Goal: Task Accomplishment & Management: Manage account settings

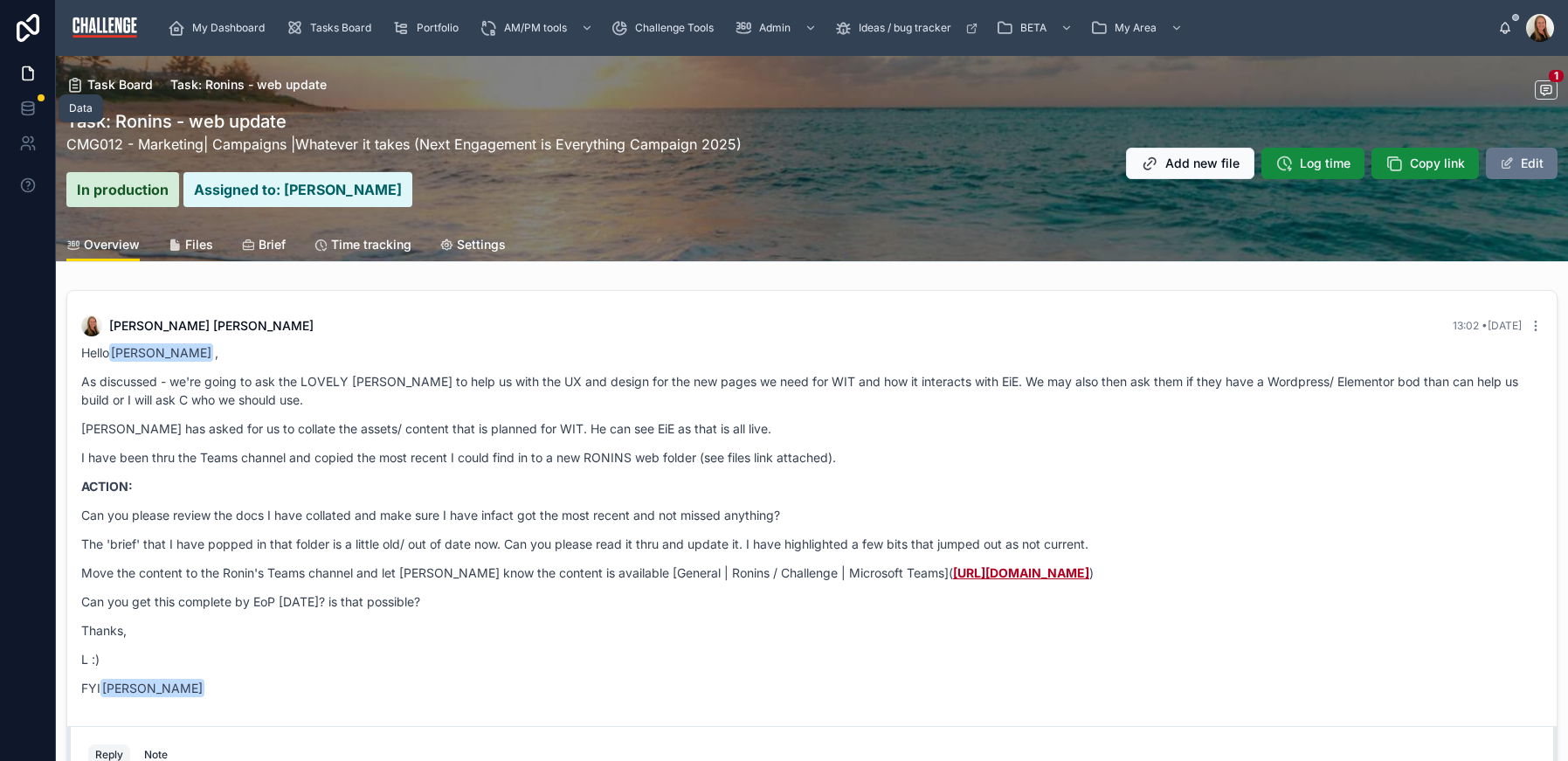
scroll to position [25, 0]
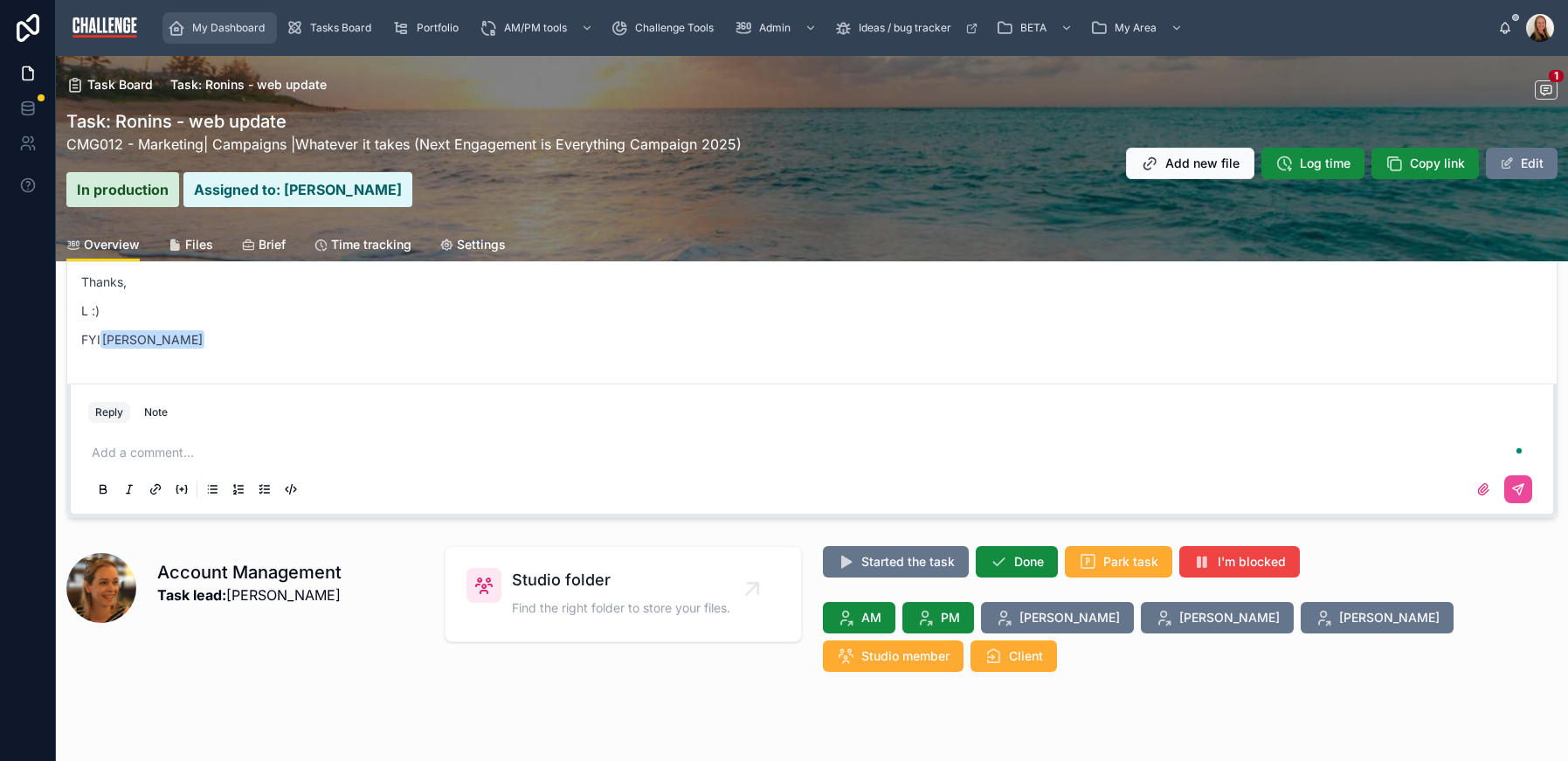
click at [230, 36] on div "My Dashboard" at bounding box center [220, 28] width 104 height 28
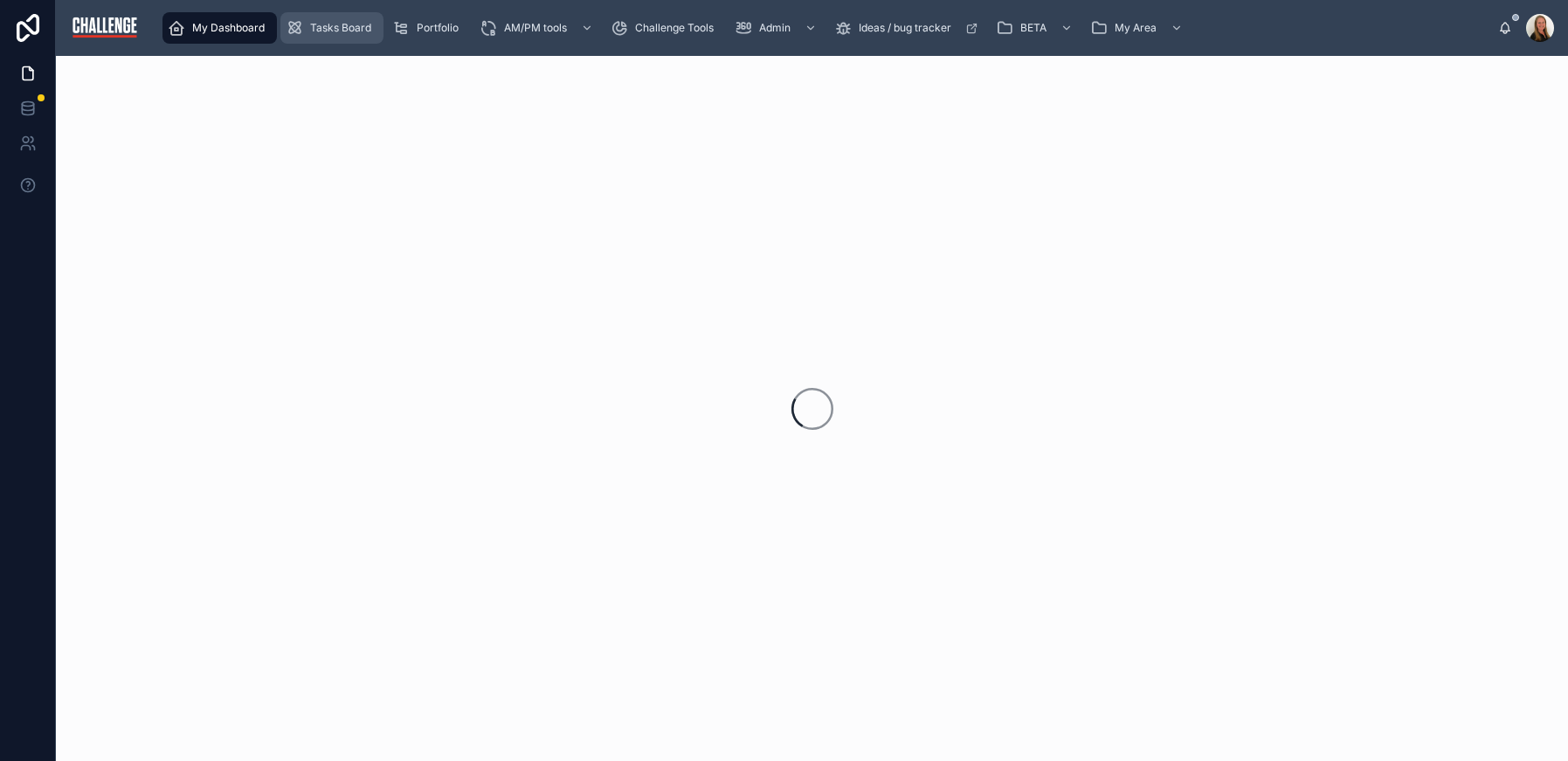
click at [302, 30] on icon "scrollable content" at bounding box center [294, 28] width 17 height 17
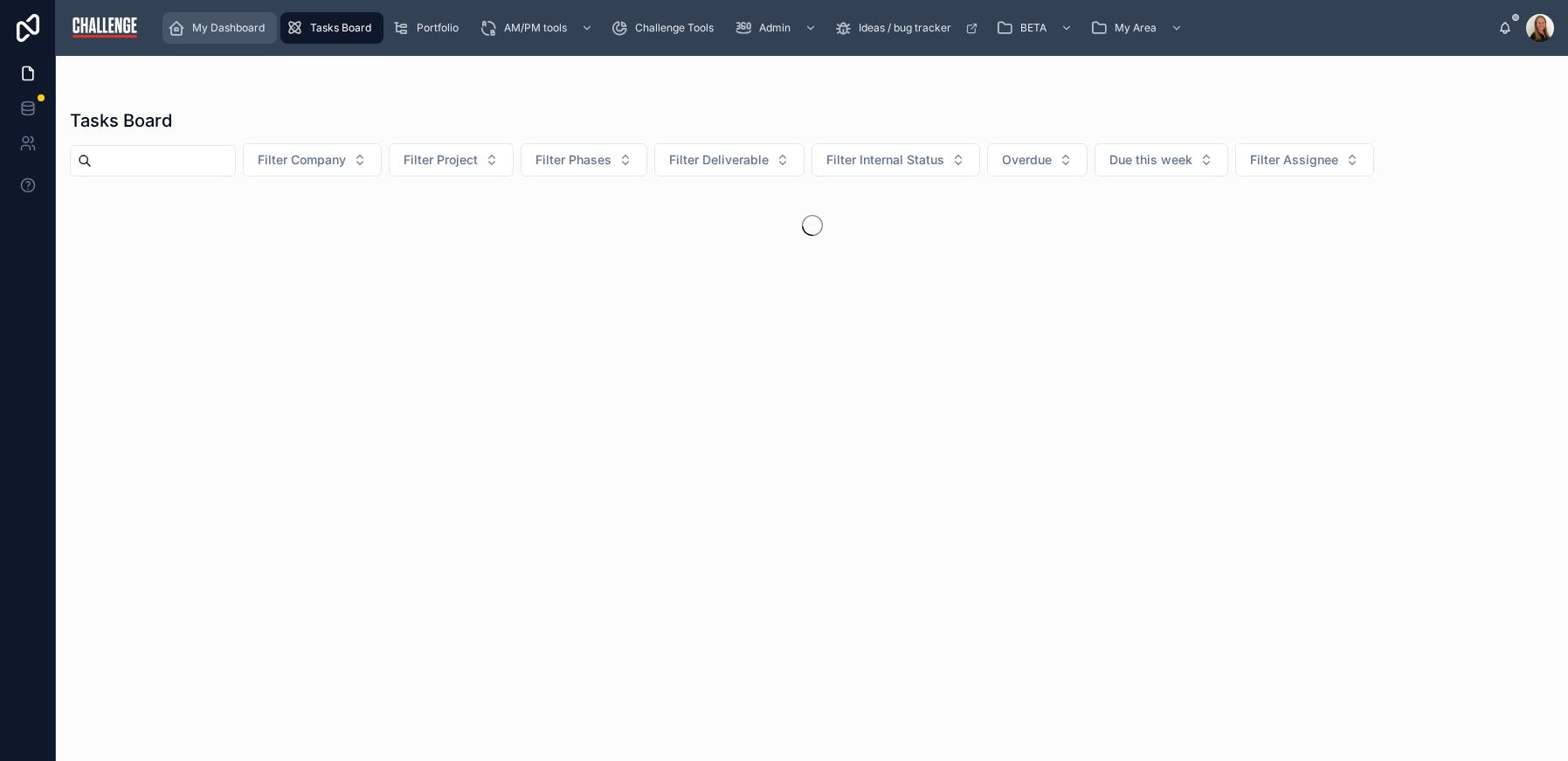
drag, startPoint x: 240, startPoint y: 28, endPoint x: 371, endPoint y: 21, distance: 131.2
click at [241, 28] on span "My Dashboard" at bounding box center [228, 28] width 73 height 14
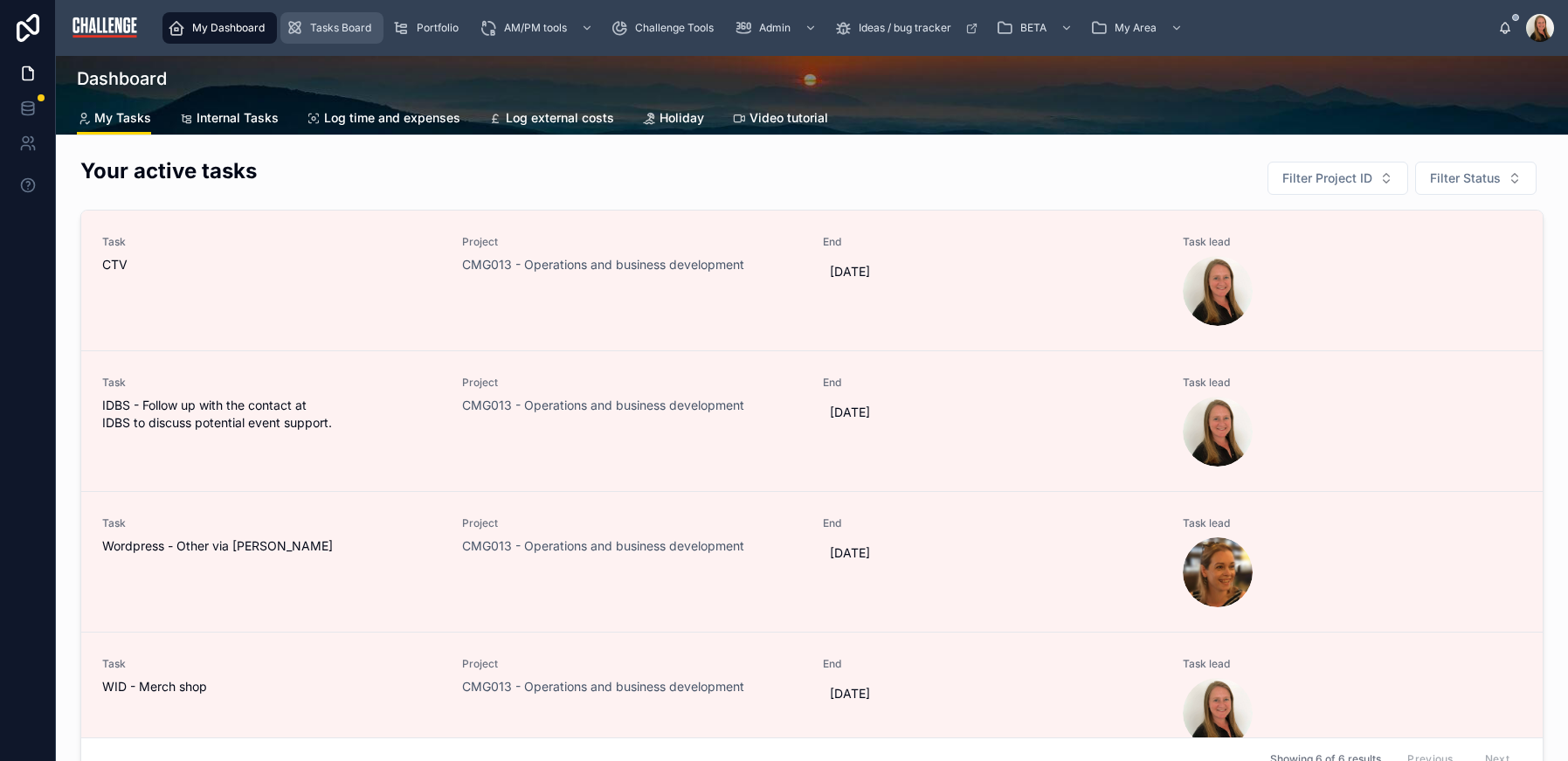
click at [366, 27] on span "Tasks Board" at bounding box center [341, 28] width 61 height 14
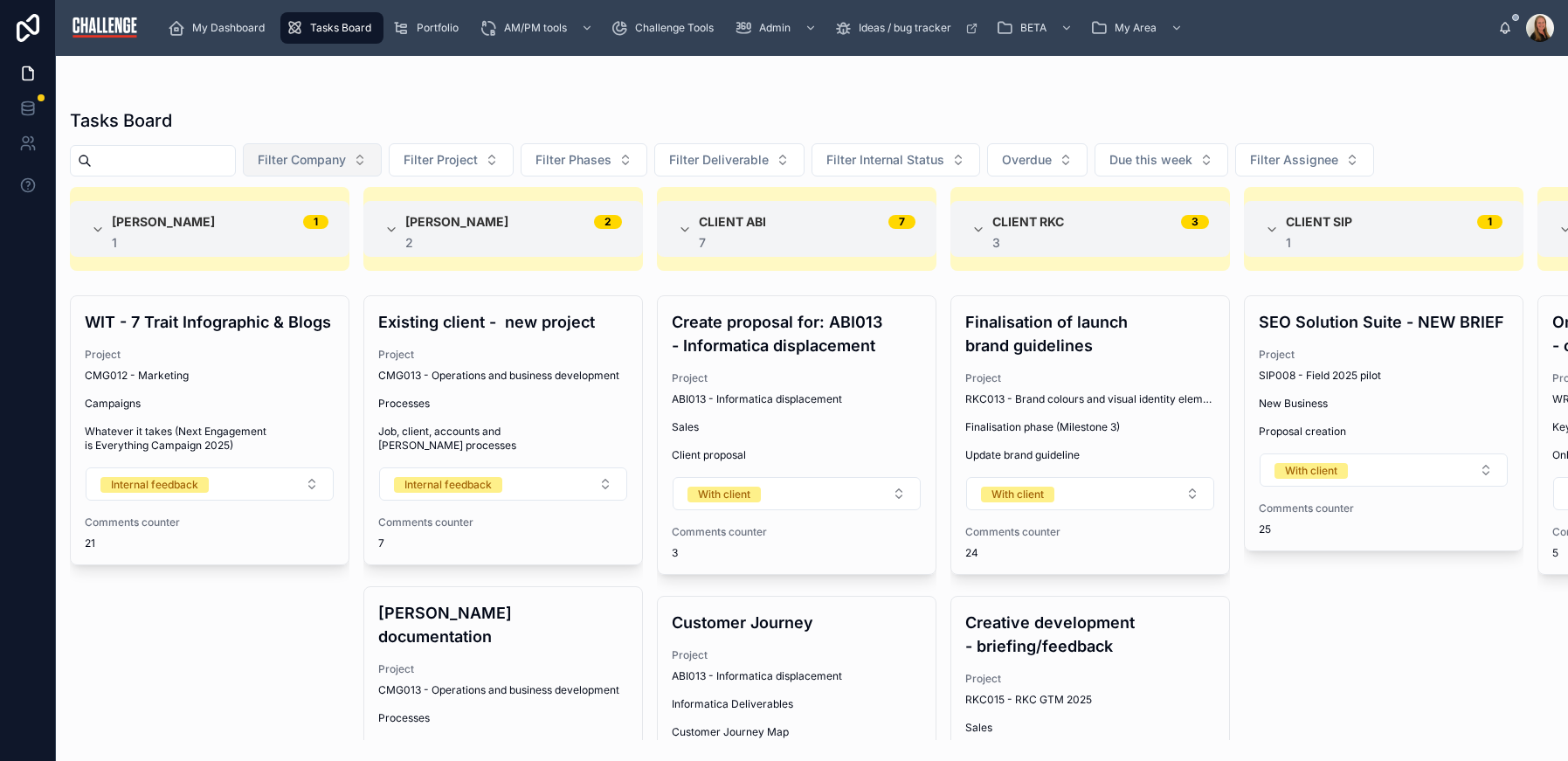
click at [374, 164] on button "Filter Company" at bounding box center [312, 159] width 139 height 33
click at [612, 163] on span "Filter Phases" at bounding box center [574, 159] width 76 height 17
click at [509, 158] on button "Filter Project" at bounding box center [450, 159] width 125 height 33
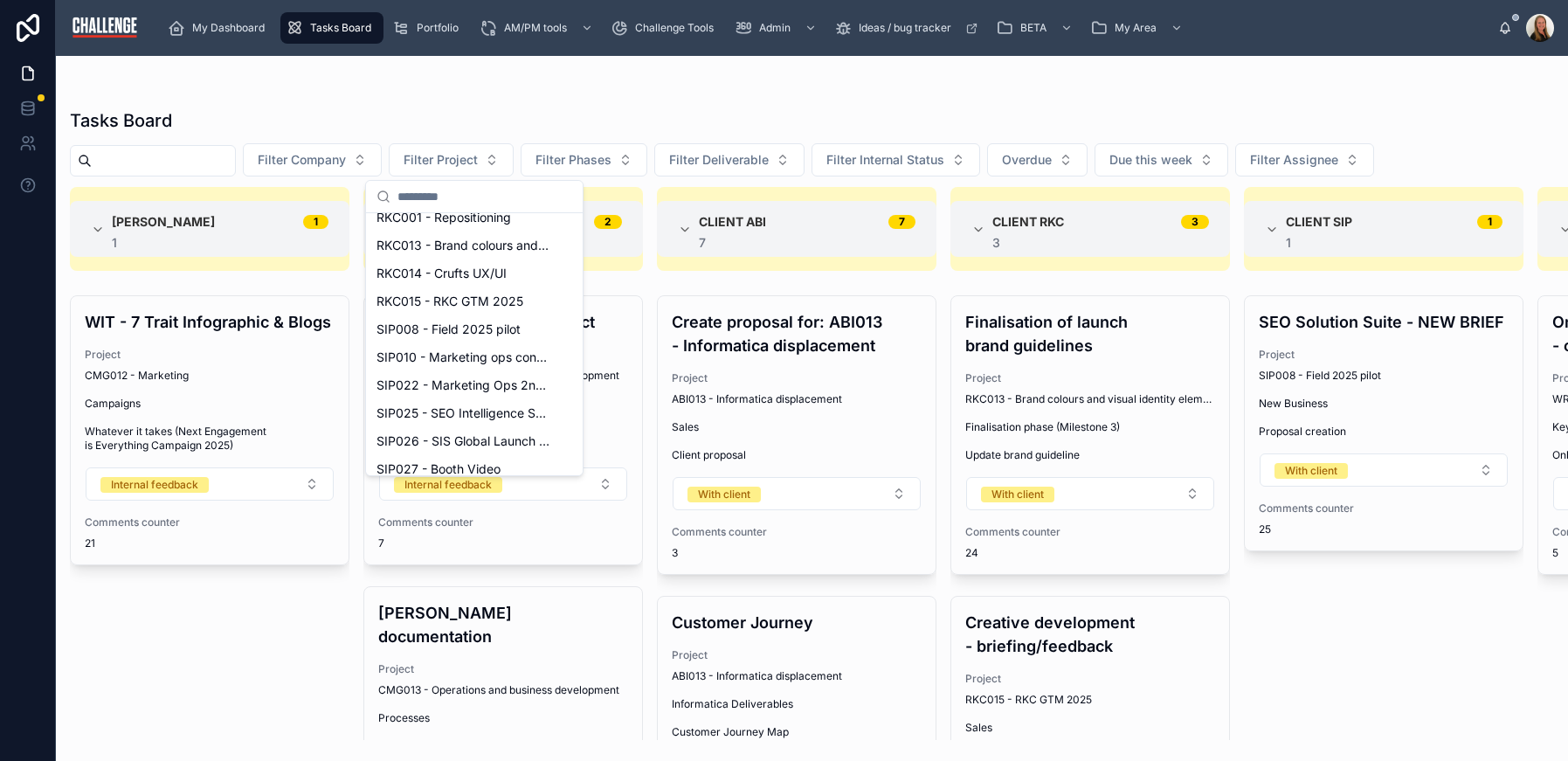
scroll to position [667, 0]
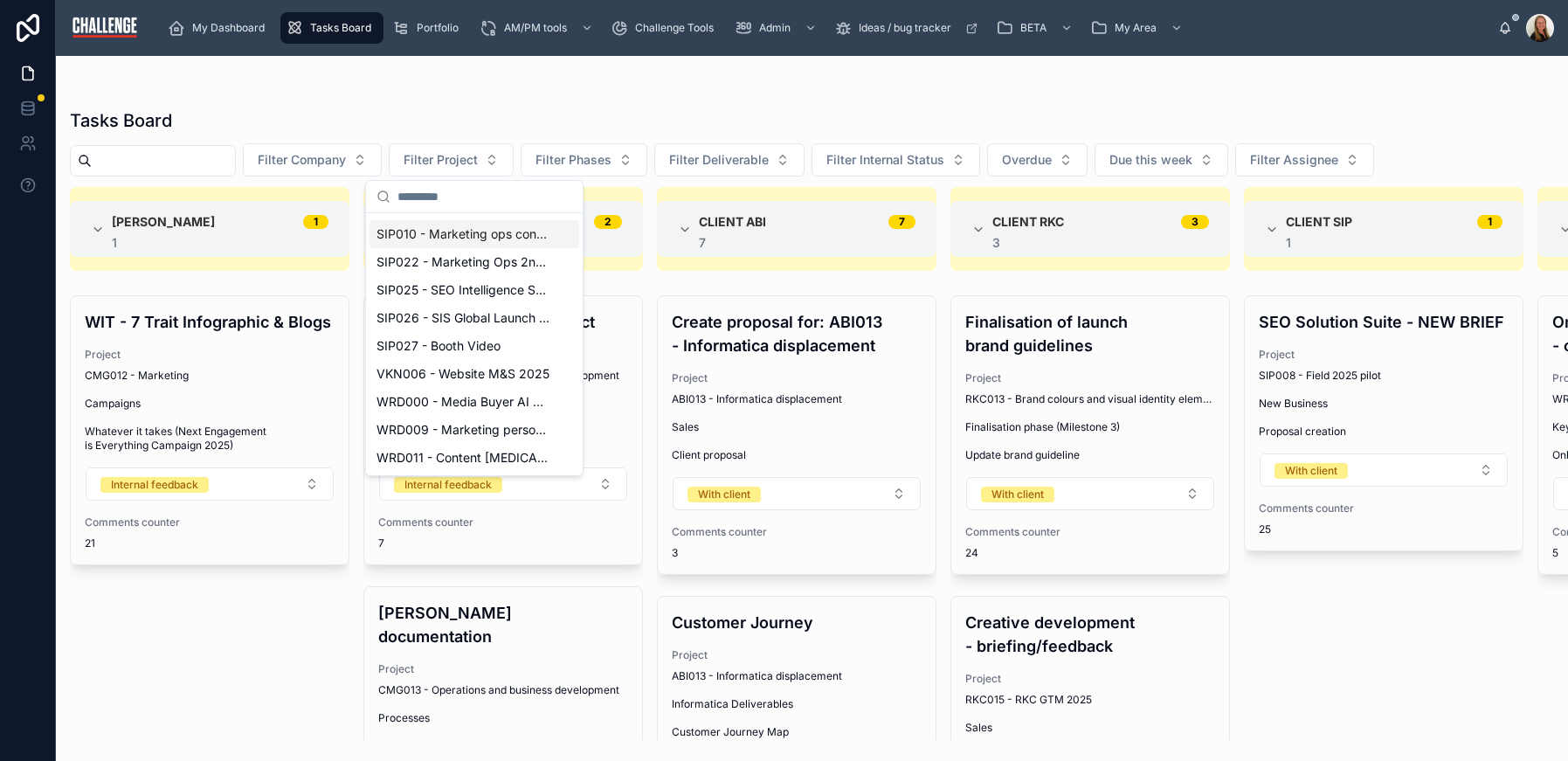
drag, startPoint x: 414, startPoint y: 109, endPoint x: 372, endPoint y: 71, distance: 56.6
click at [413, 108] on div "Tasks Board" at bounding box center [811, 120] width 1484 height 25
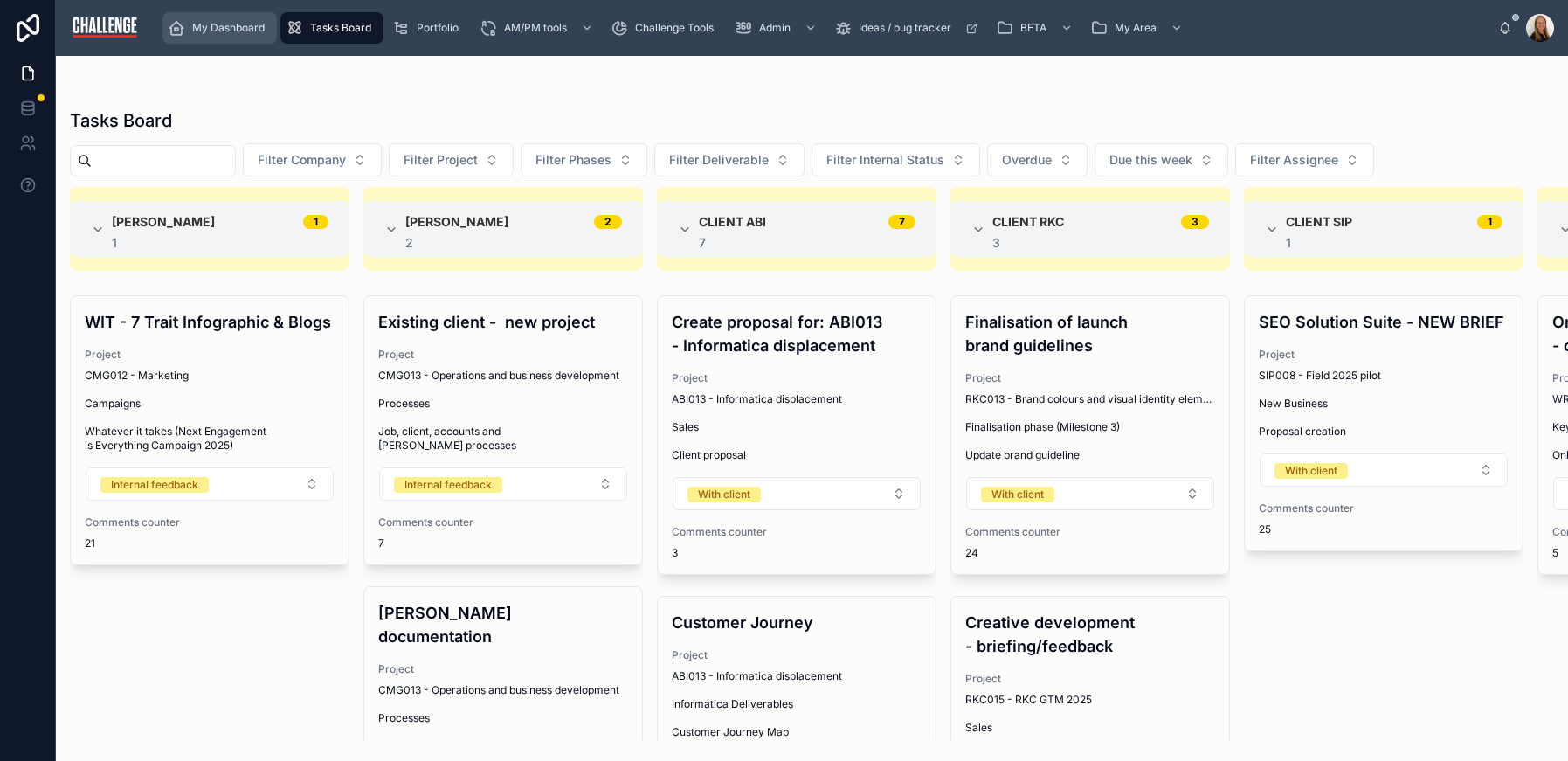
click at [249, 21] on span "My Dashboard" at bounding box center [228, 28] width 73 height 14
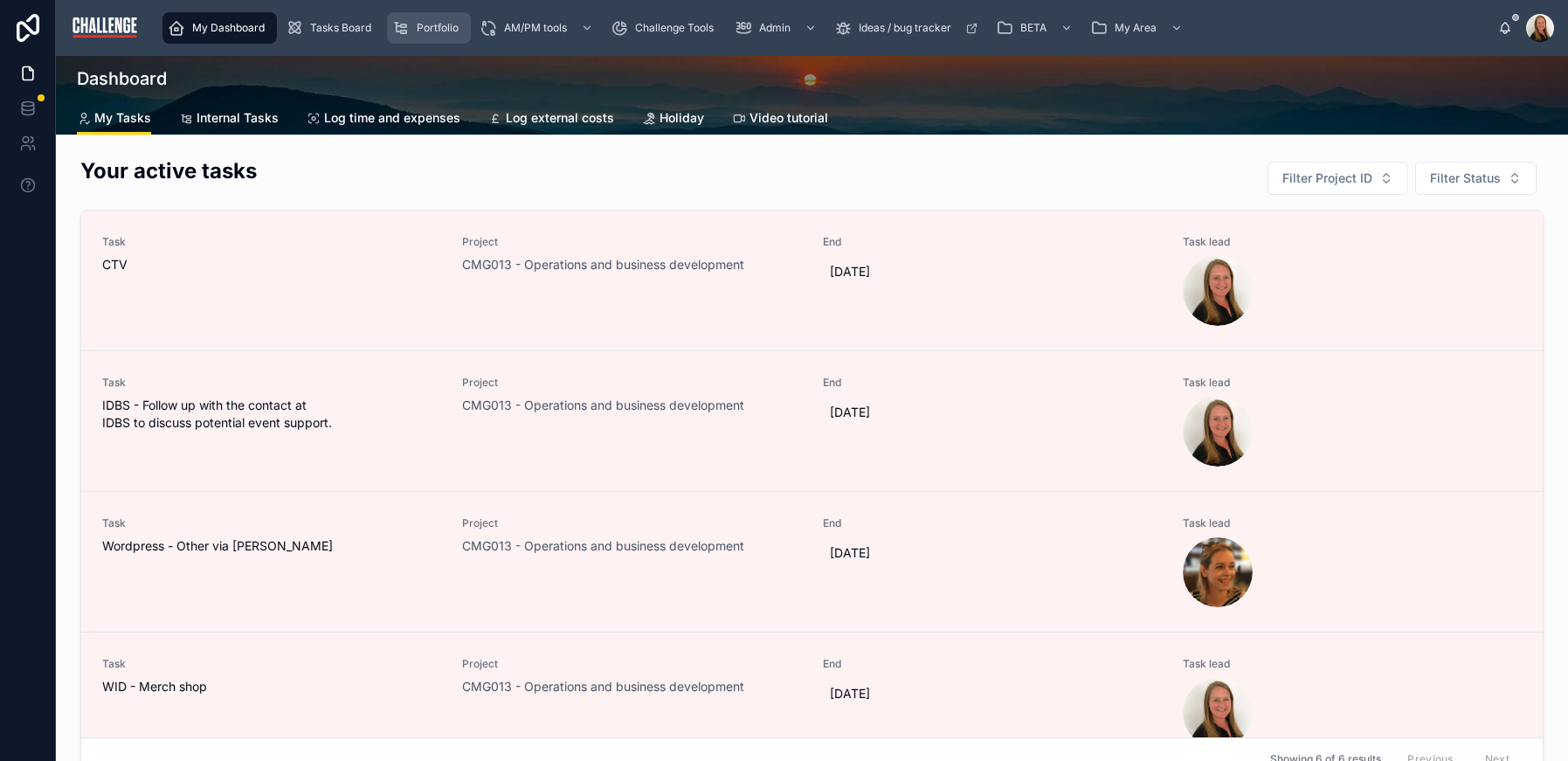
click at [425, 29] on span "Portfolio" at bounding box center [438, 28] width 42 height 14
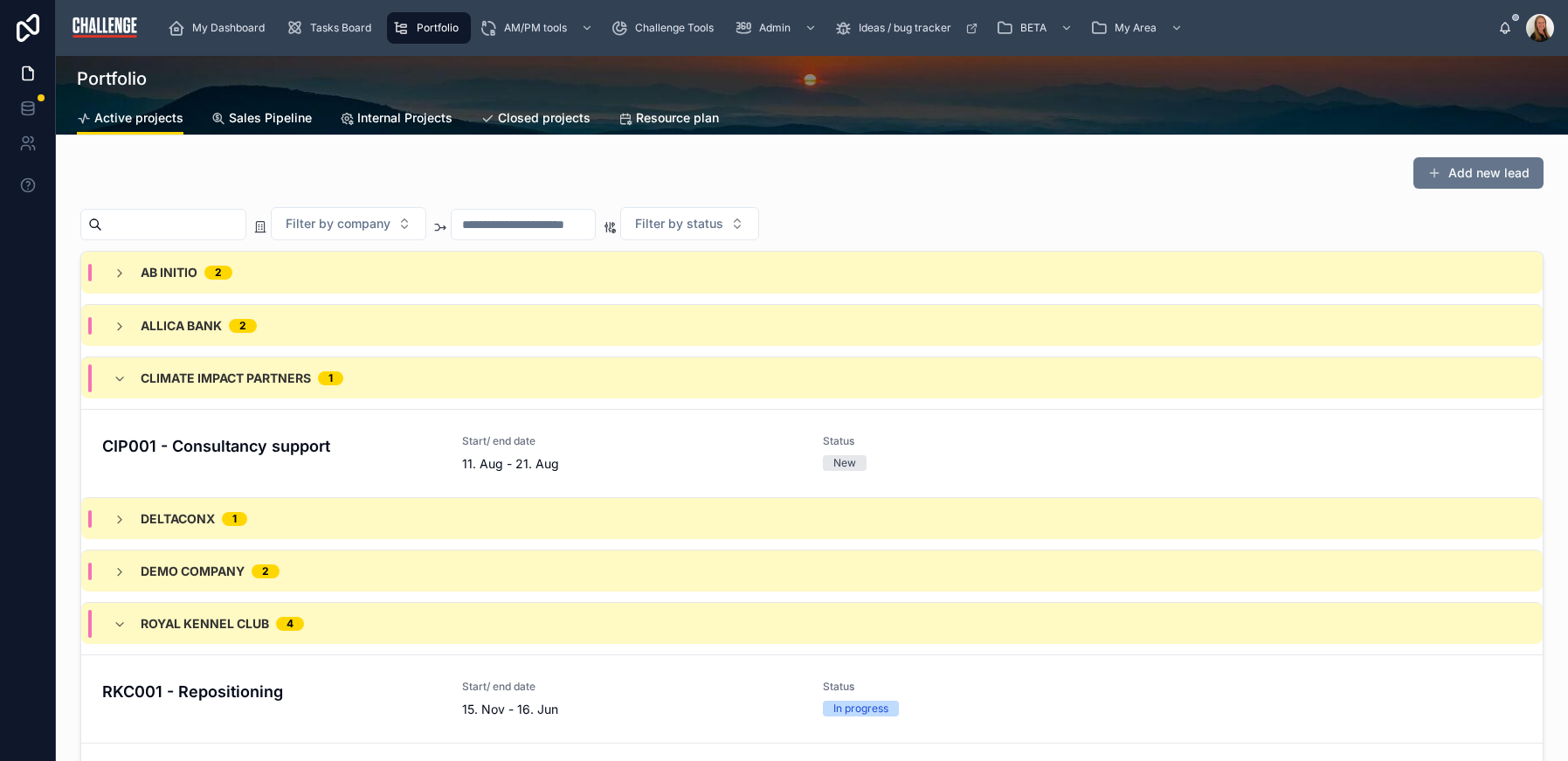
click at [291, 116] on span "Sales Pipeline" at bounding box center [270, 117] width 83 height 17
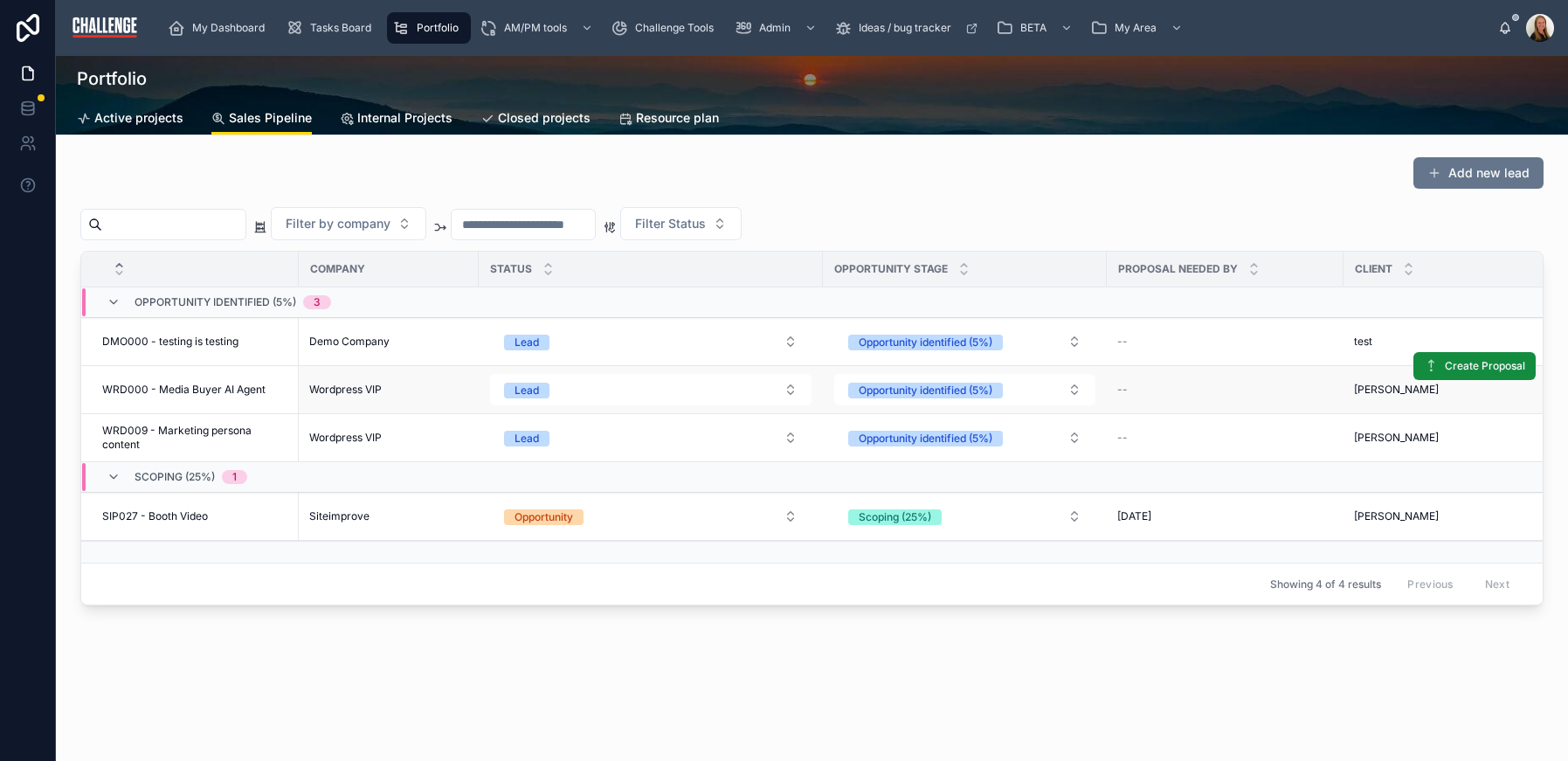
click at [193, 386] on span "WRD000 - Media Buyer AI Agent" at bounding box center [183, 390] width 163 height 14
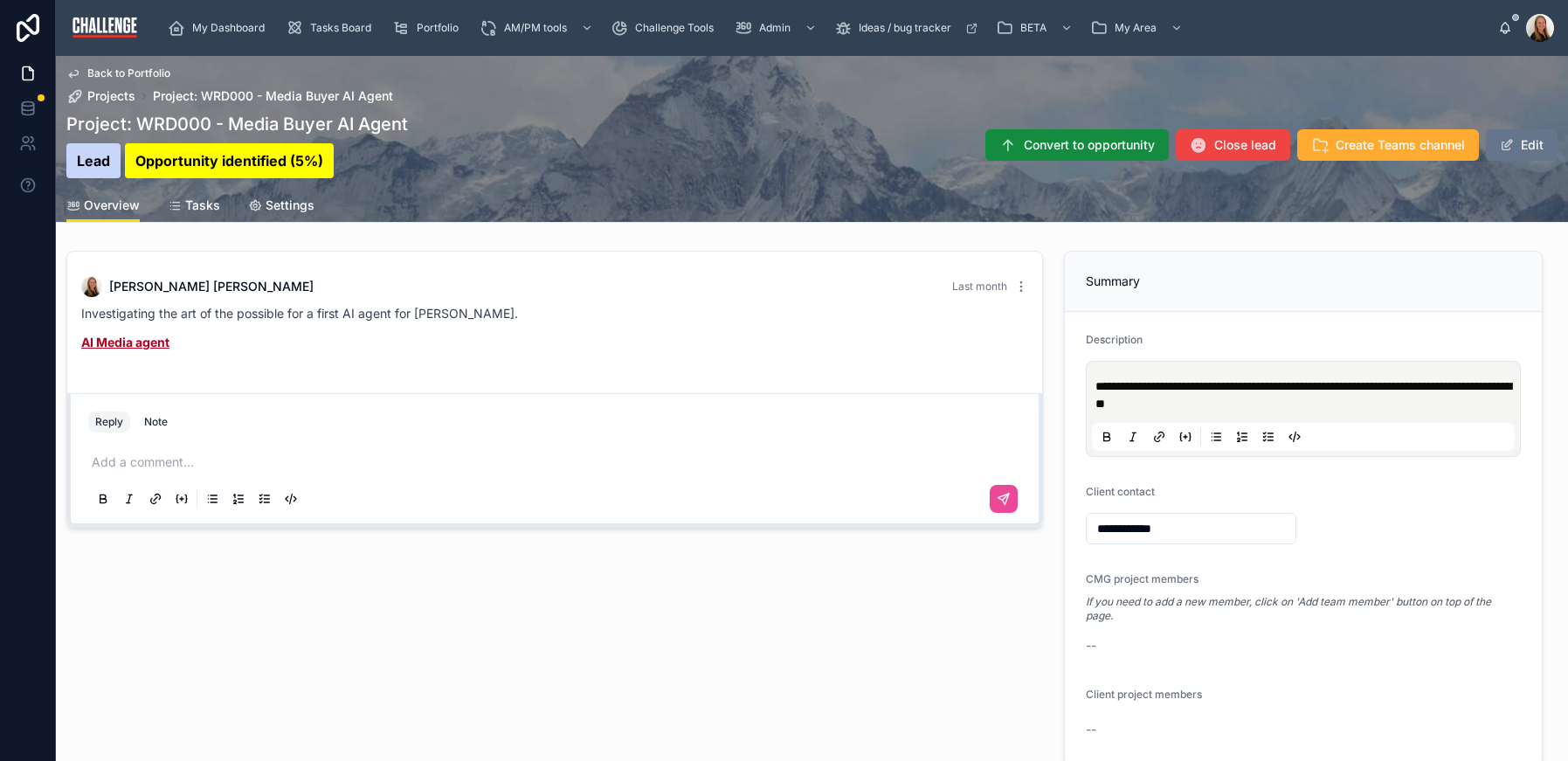
click at [205, 211] on span "Tasks" at bounding box center [202, 205] width 35 height 17
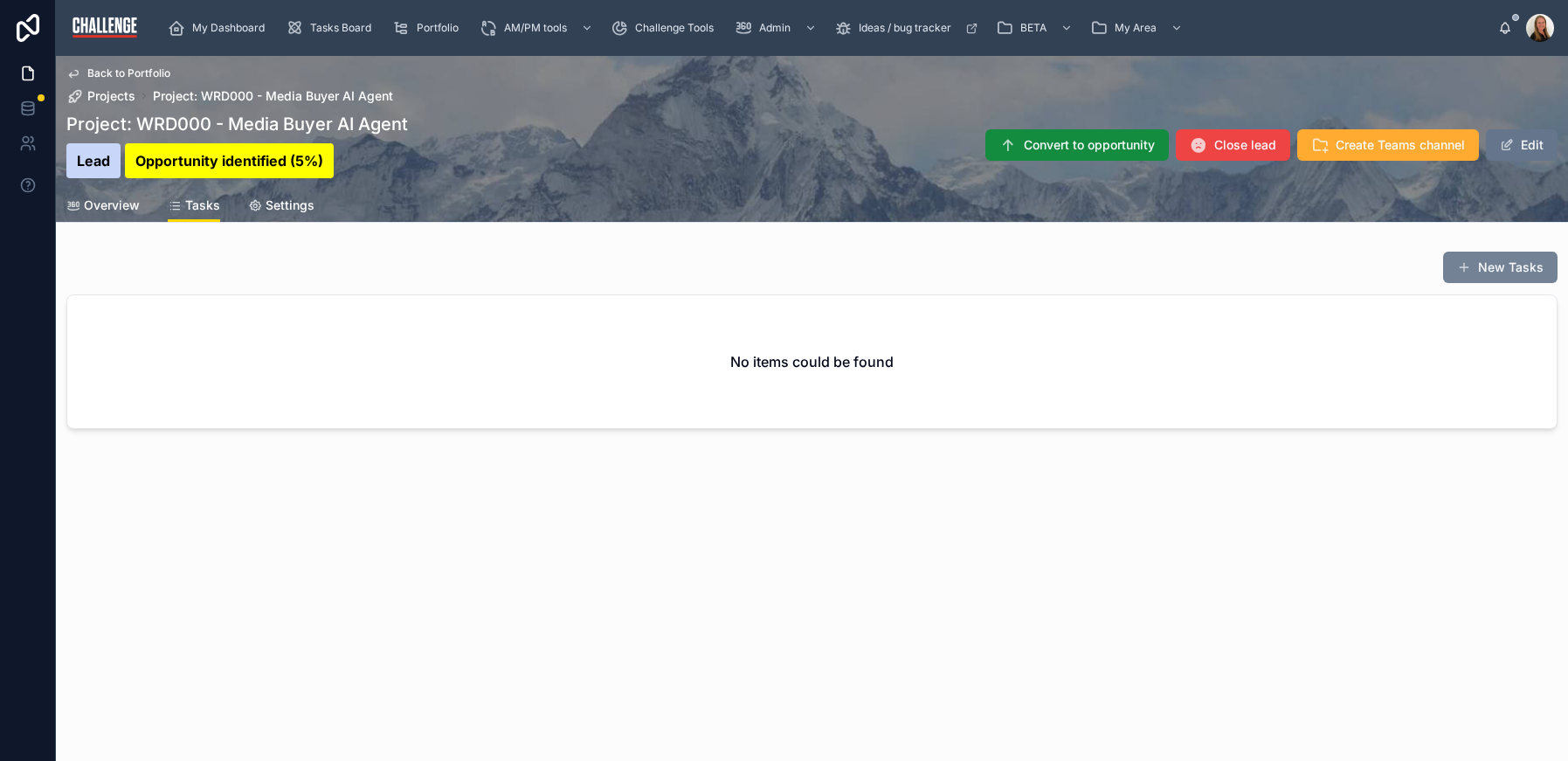
click at [1510, 264] on button "New Tasks" at bounding box center [1500, 267] width 115 height 32
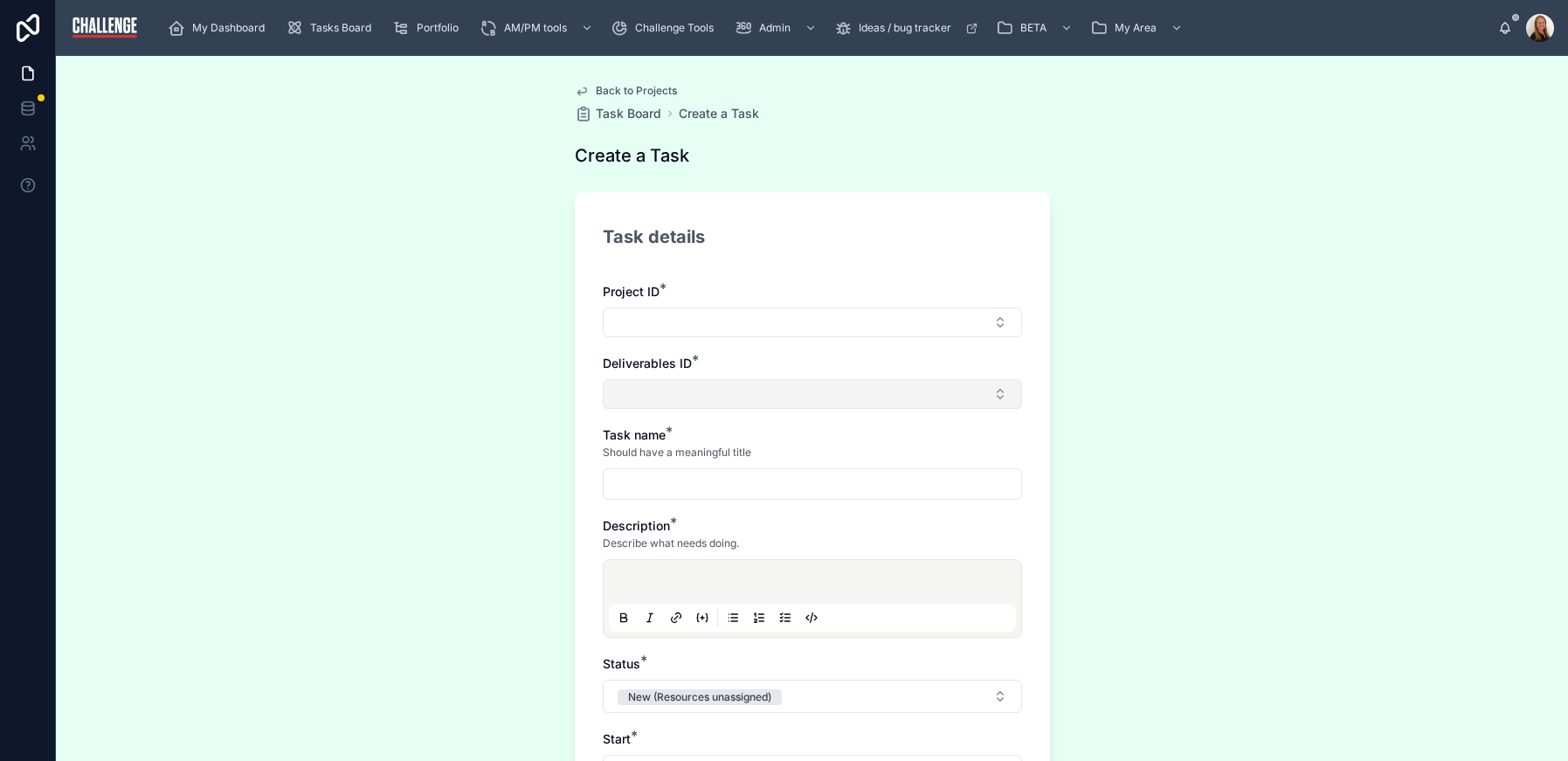
click at [868, 389] on button "Select Button" at bounding box center [812, 393] width 419 height 30
click at [821, 328] on button "Select Button" at bounding box center [812, 322] width 419 height 30
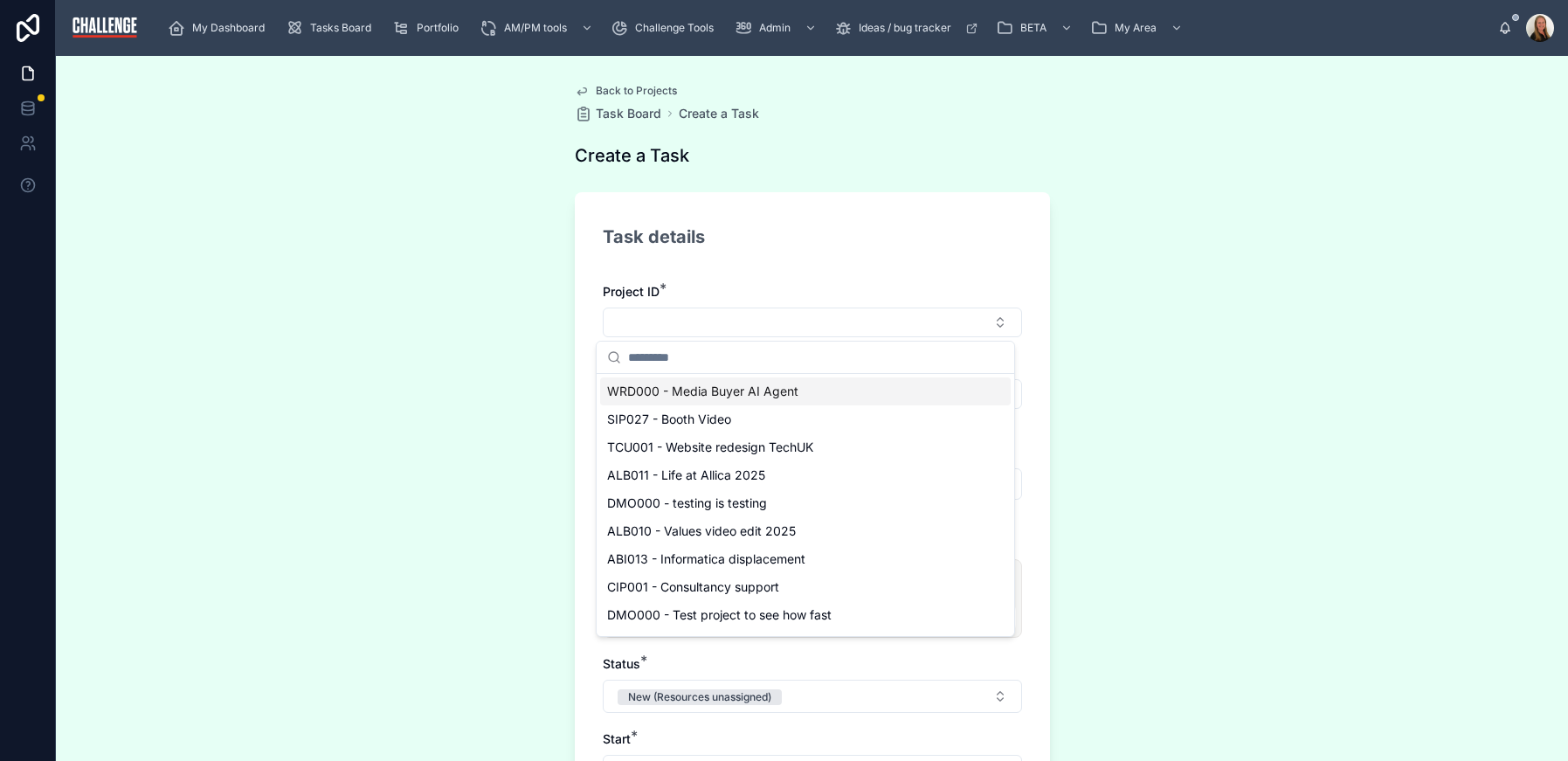
click at [809, 391] on div "WRD000 - Media Buyer AI Agent" at bounding box center [805, 391] width 410 height 28
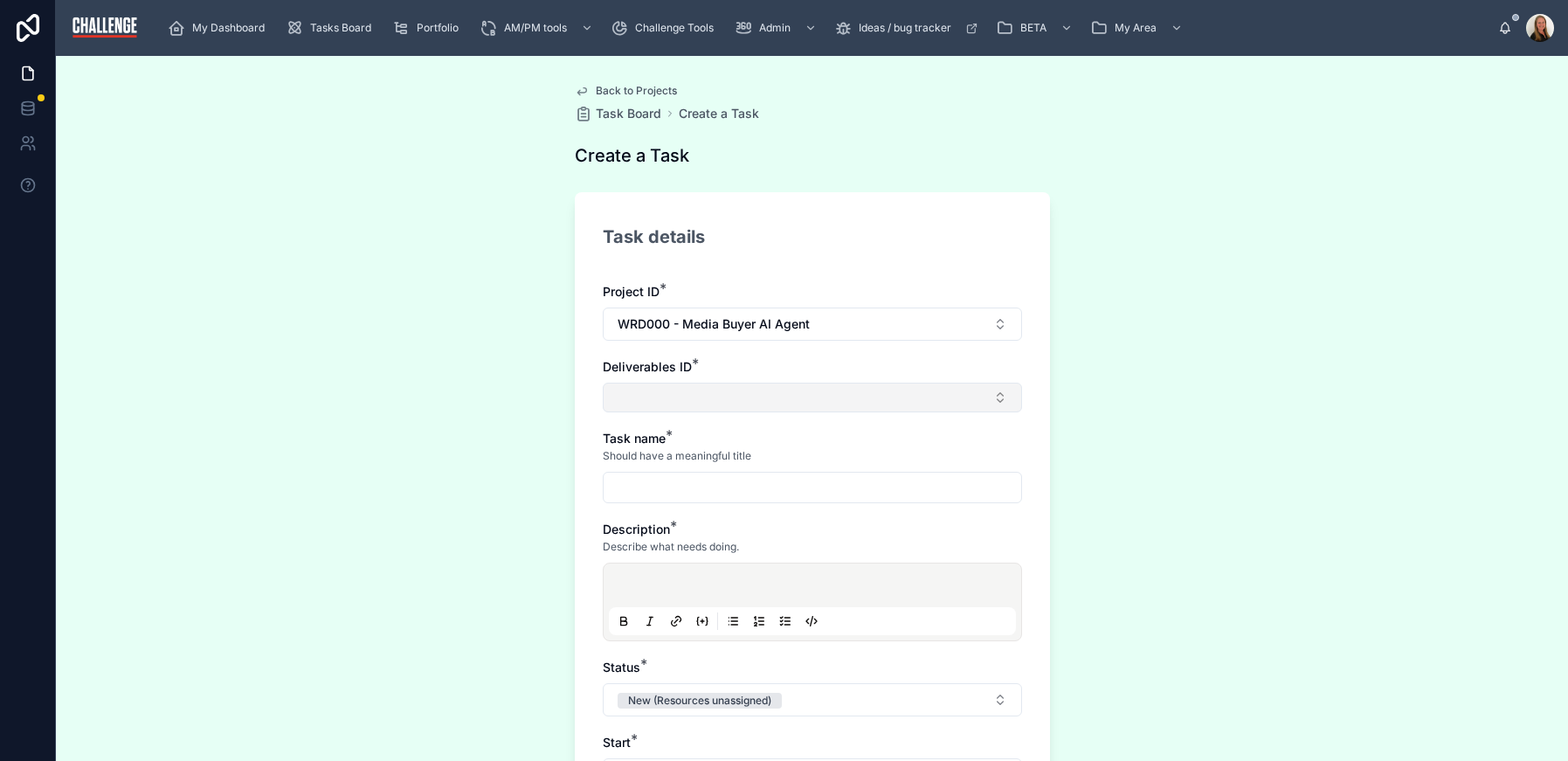
click at [881, 405] on button "Select Button" at bounding box center [812, 397] width 419 height 30
click at [347, 240] on div "**********" at bounding box center [812, 409] width 1512 height 706
click at [725, 113] on span "Create a Task" at bounding box center [719, 114] width 80 height 17
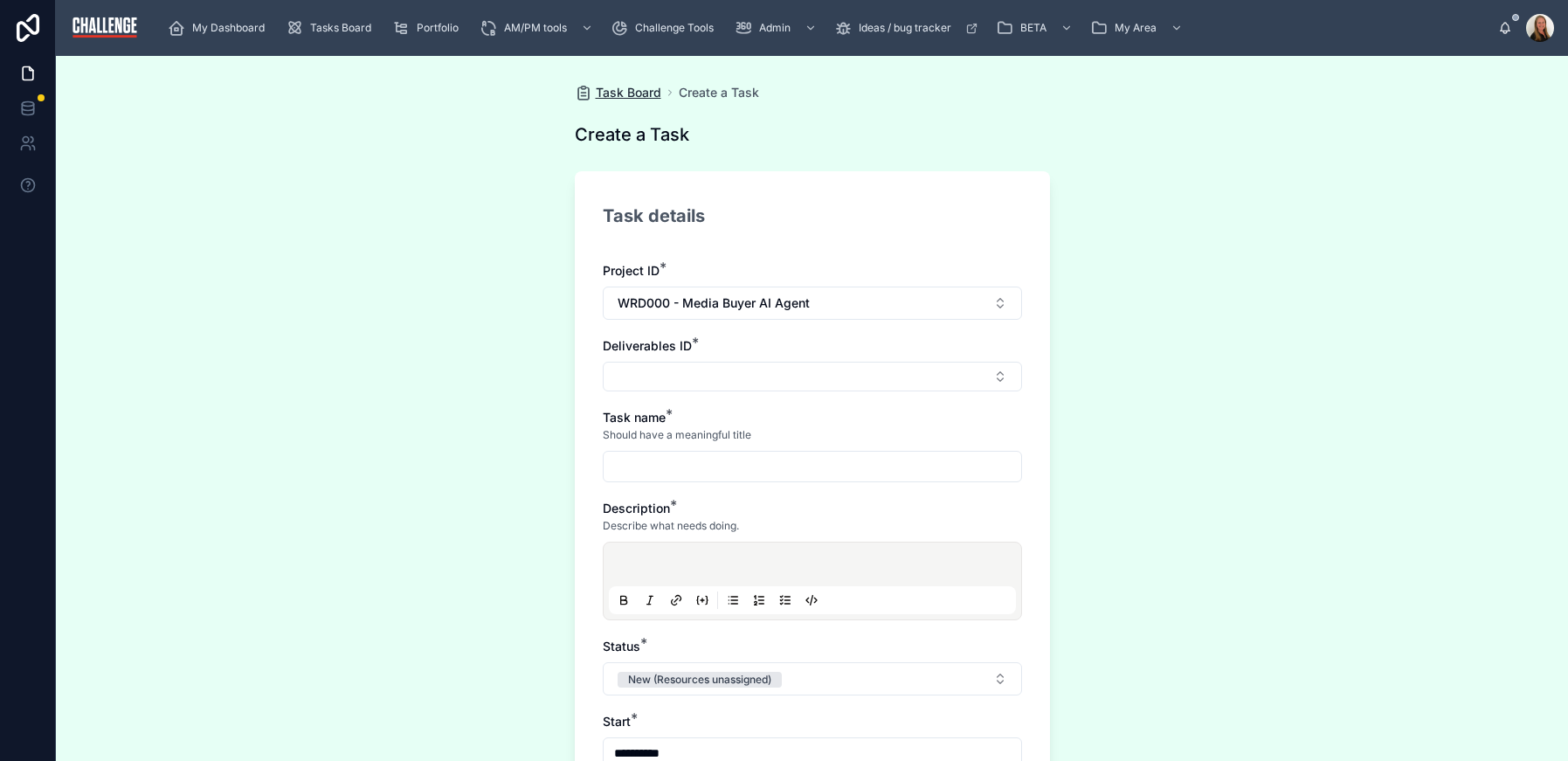
click at [631, 95] on span "Task Board" at bounding box center [628, 93] width 66 height 17
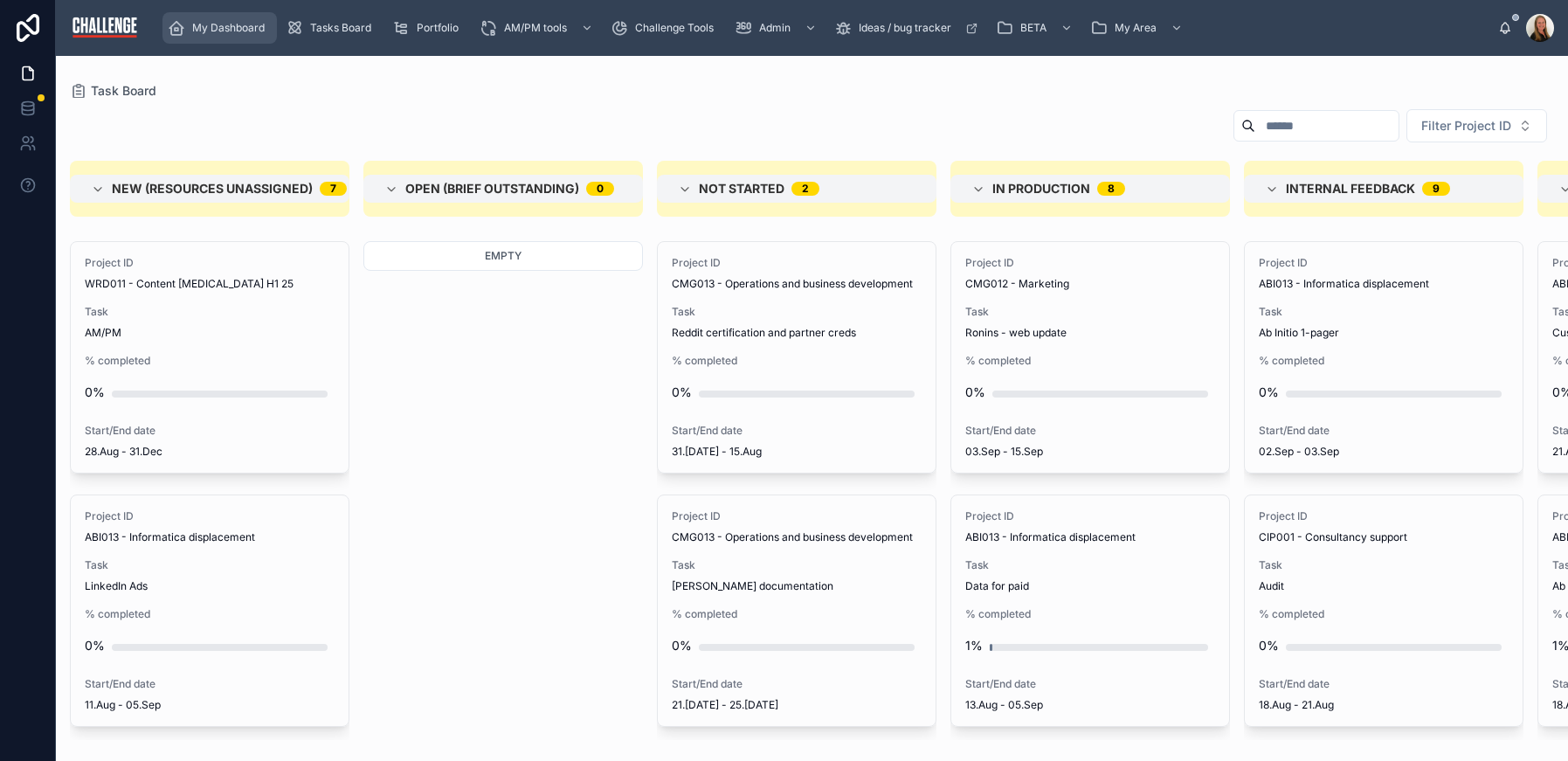
click at [268, 23] on div "My Dashboard" at bounding box center [220, 28] width 104 height 28
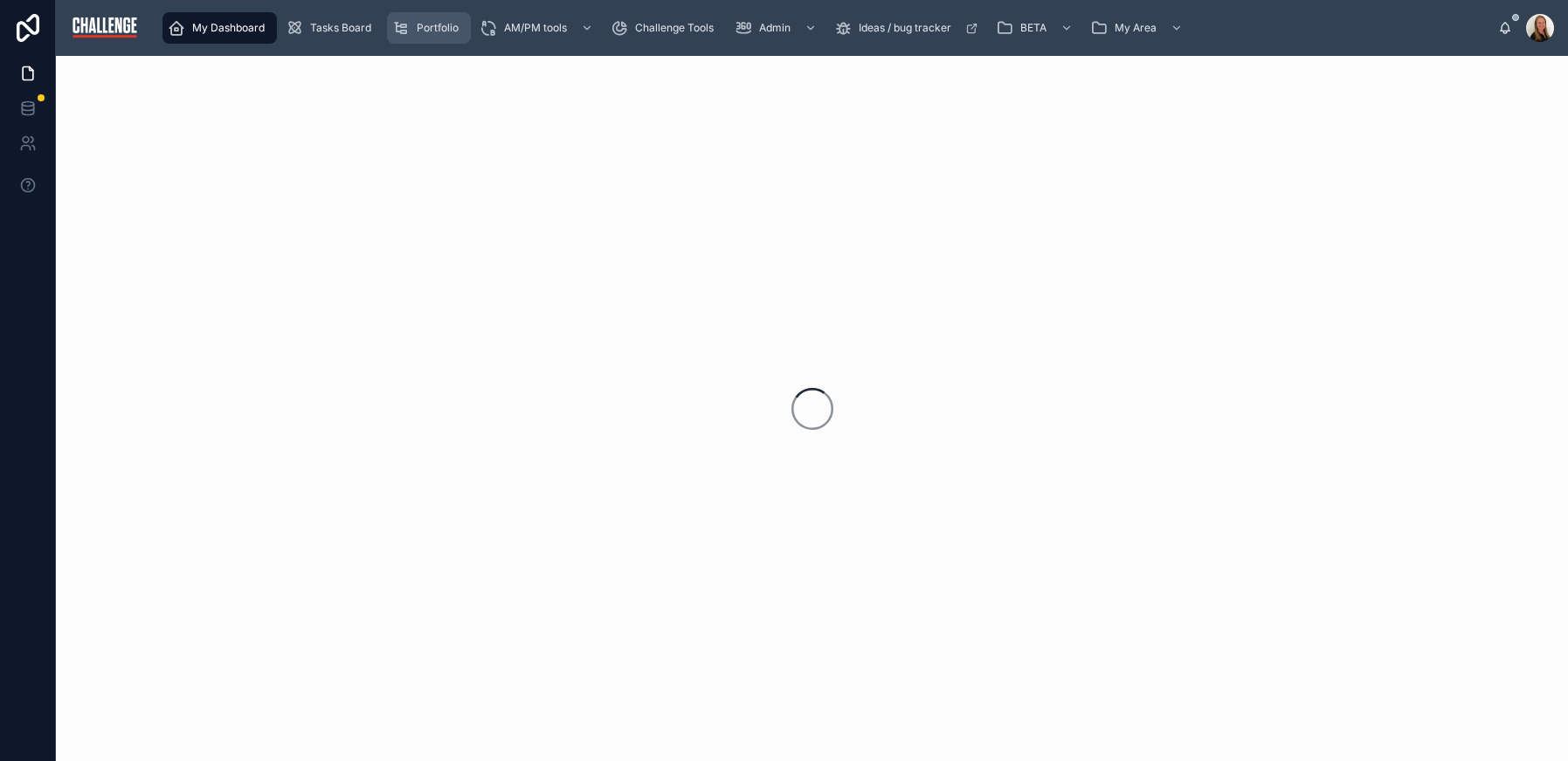
click at [451, 25] on span "Portfolio" at bounding box center [438, 28] width 42 height 14
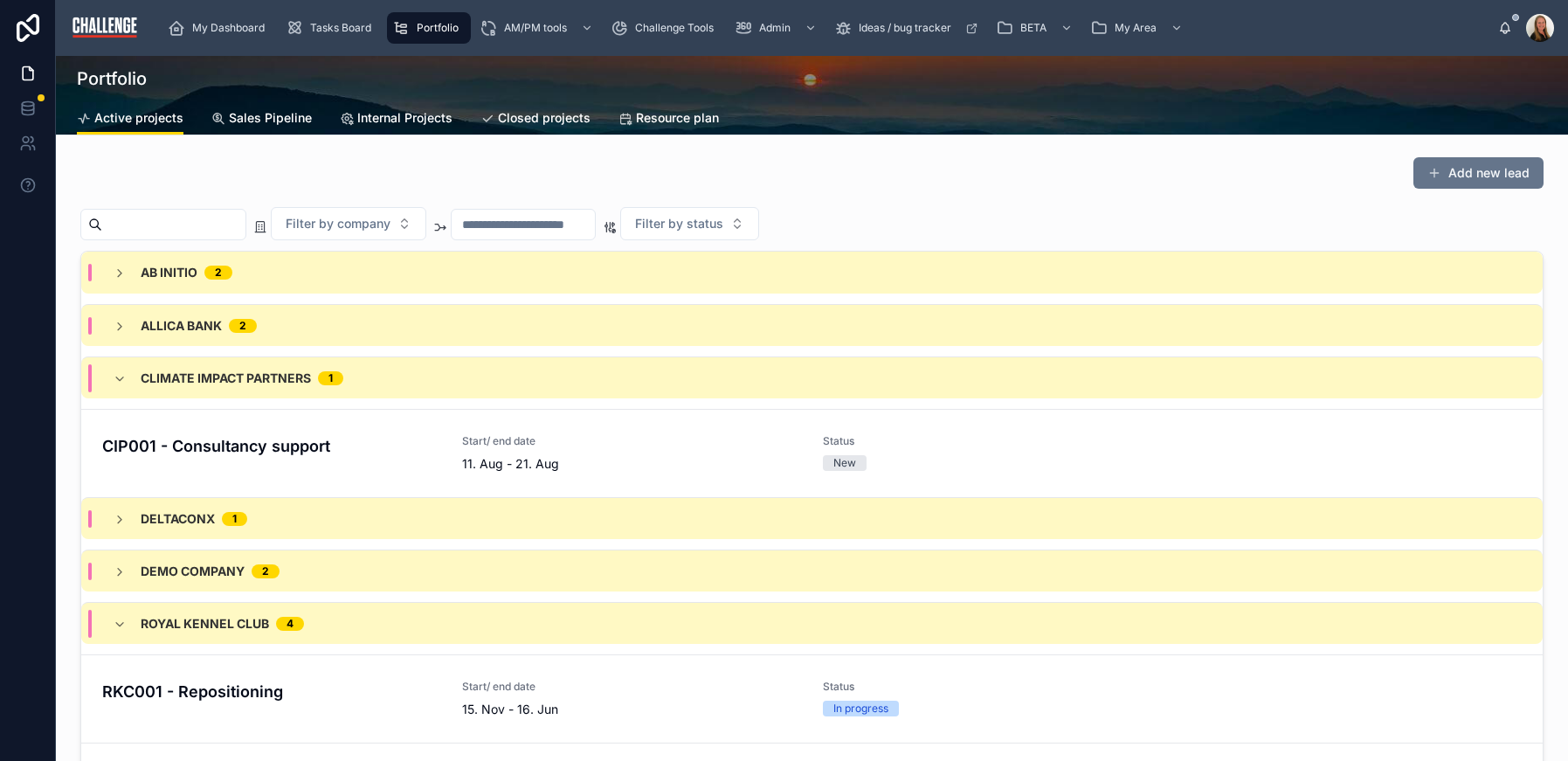
click at [283, 118] on span "Sales Pipeline" at bounding box center [270, 117] width 83 height 17
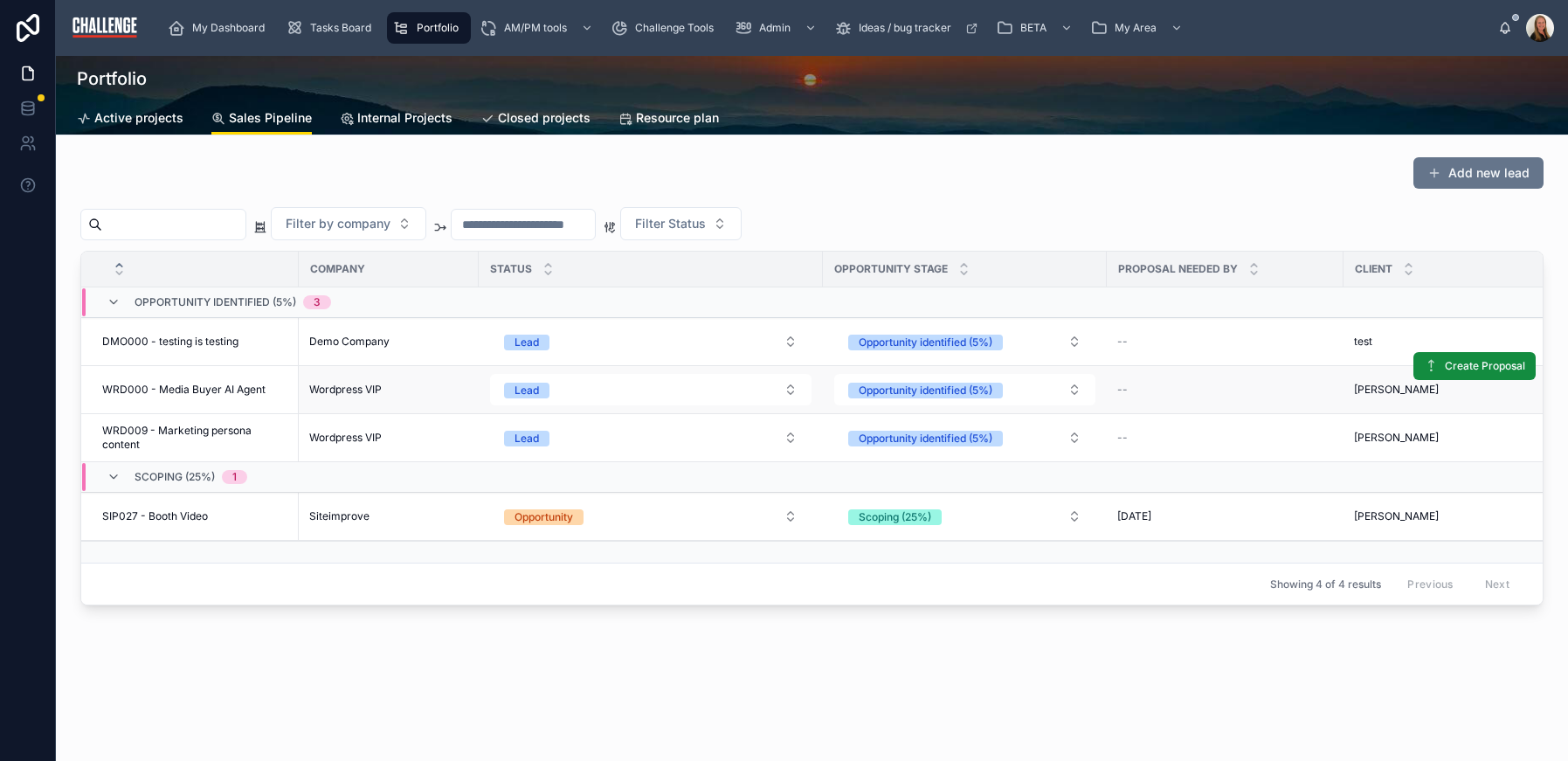
click at [170, 391] on span "WRD000 - Media Buyer AI Agent" at bounding box center [183, 390] width 163 height 14
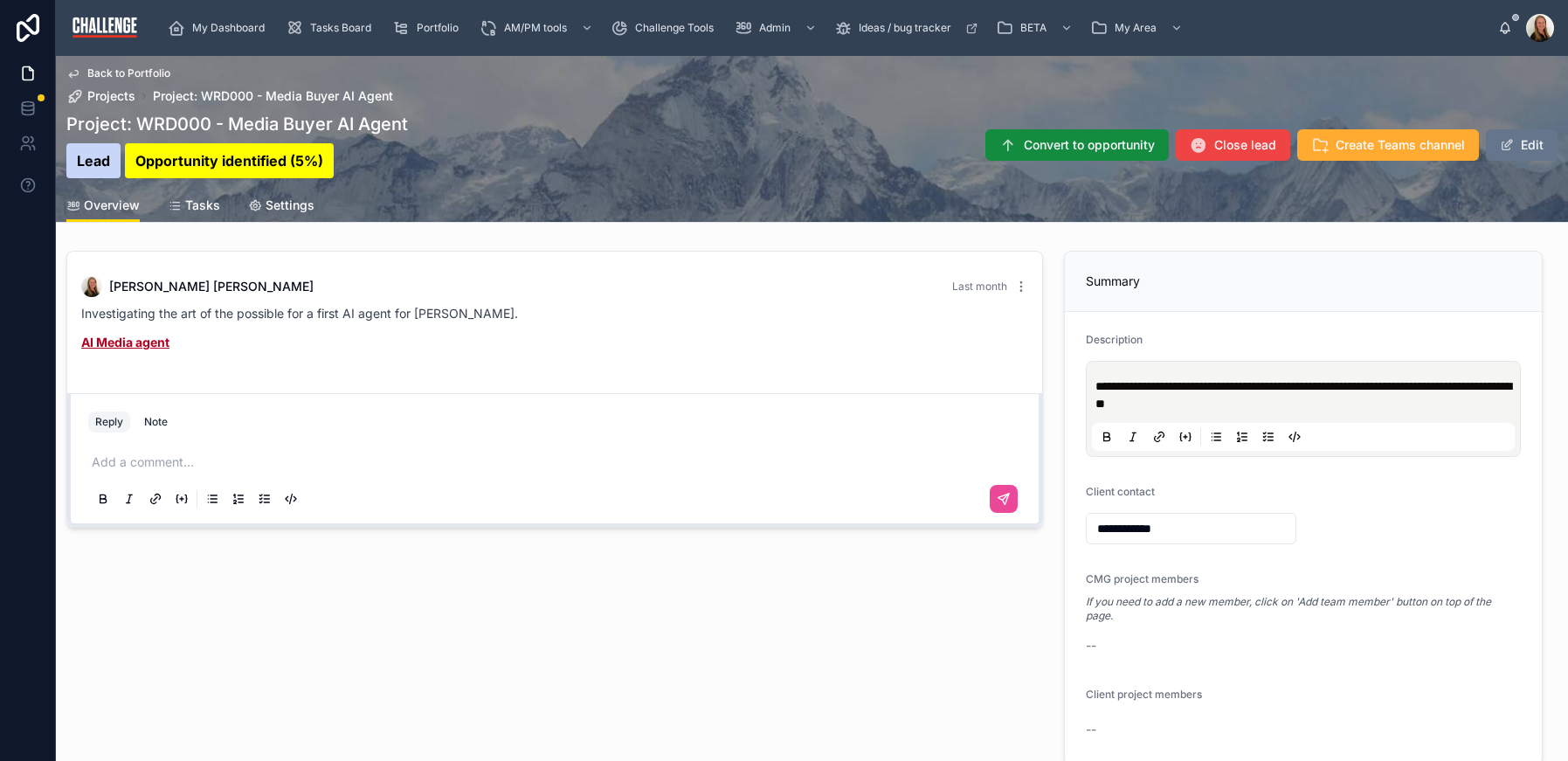
click at [220, 470] on p at bounding box center [557, 462] width 932 height 17
click at [162, 419] on div "Note" at bounding box center [156, 422] width 24 height 14
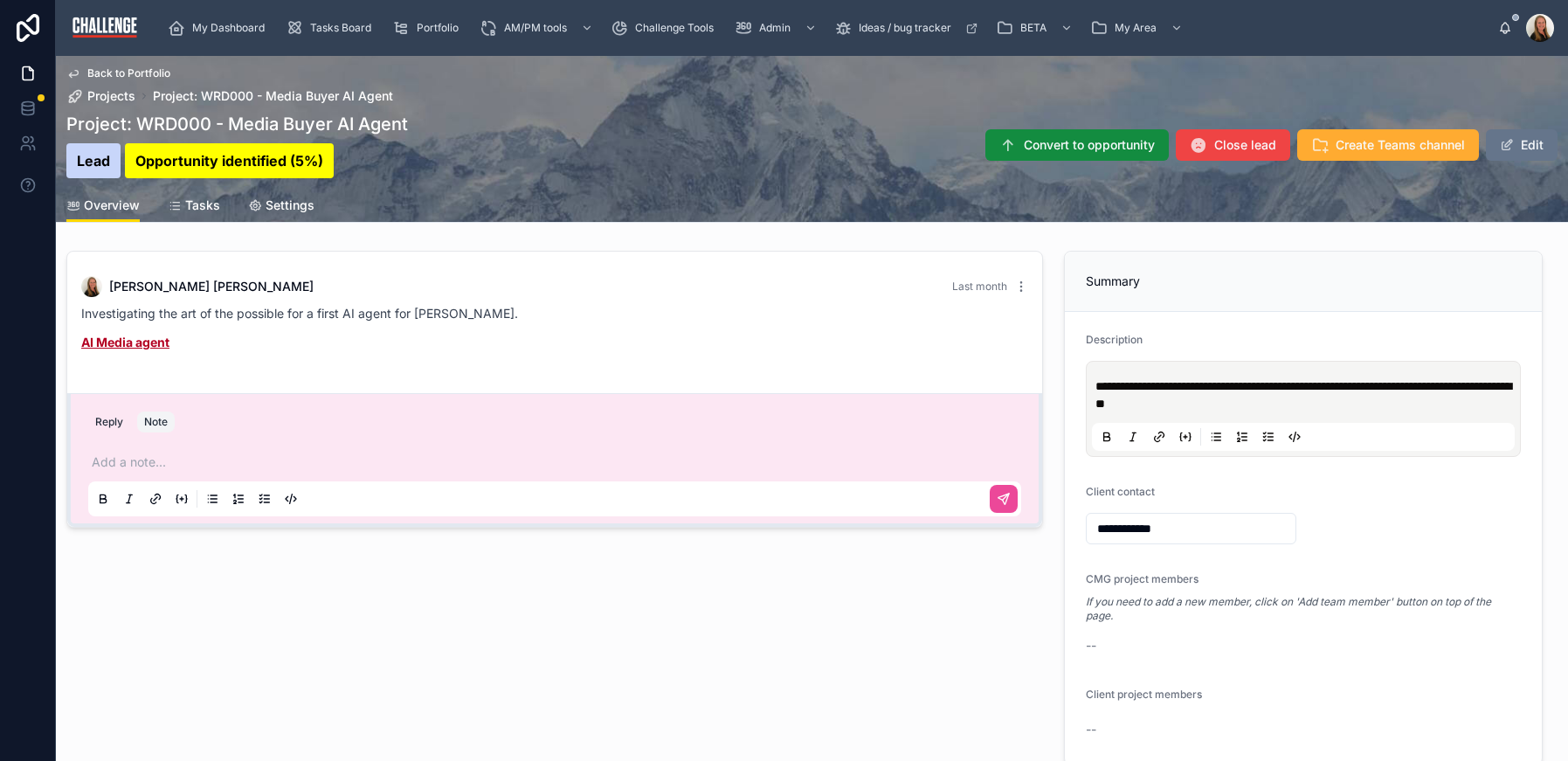
click at [153, 462] on p at bounding box center [557, 462] width 932 height 17
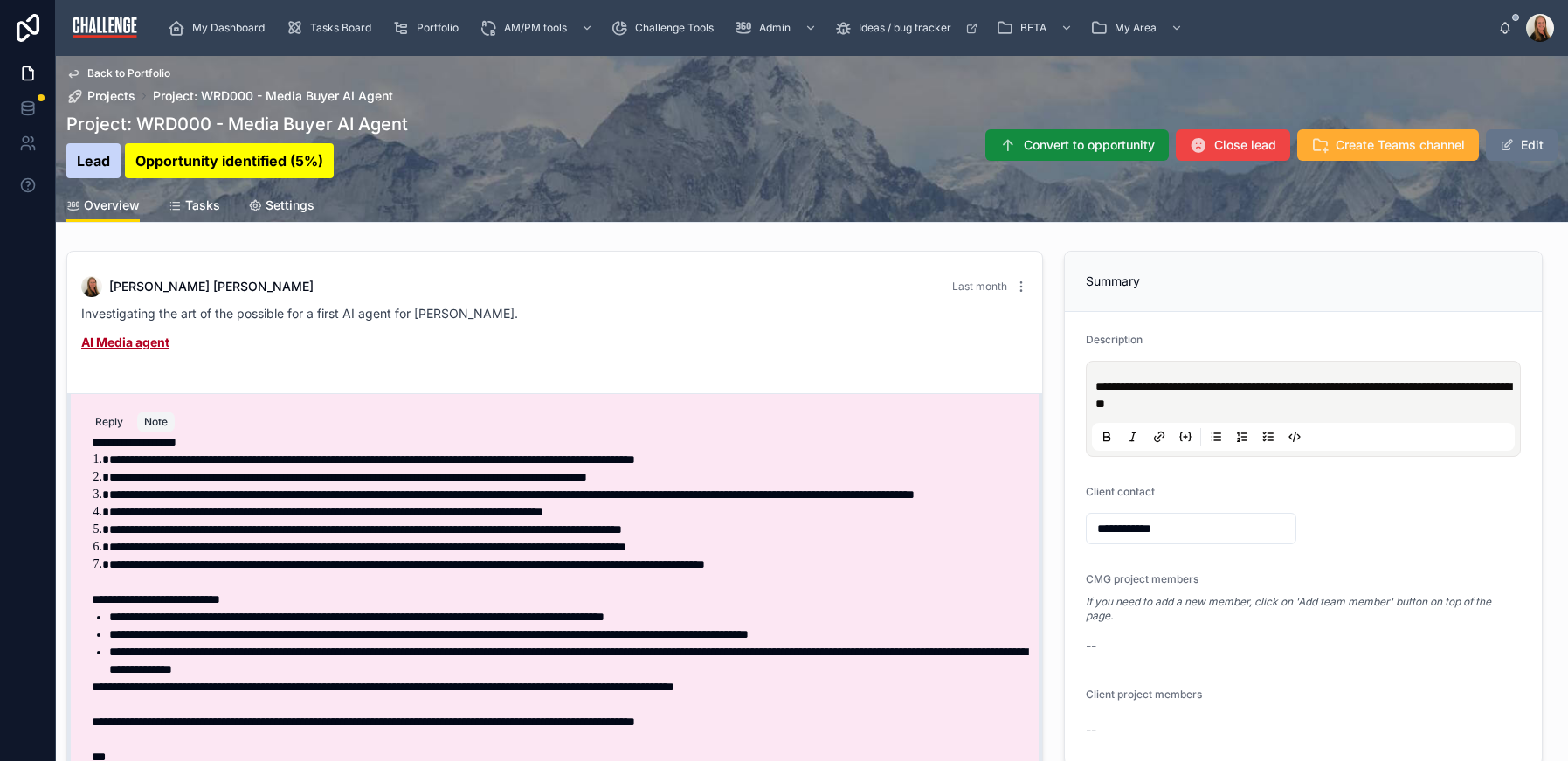
scroll to position [55, 0]
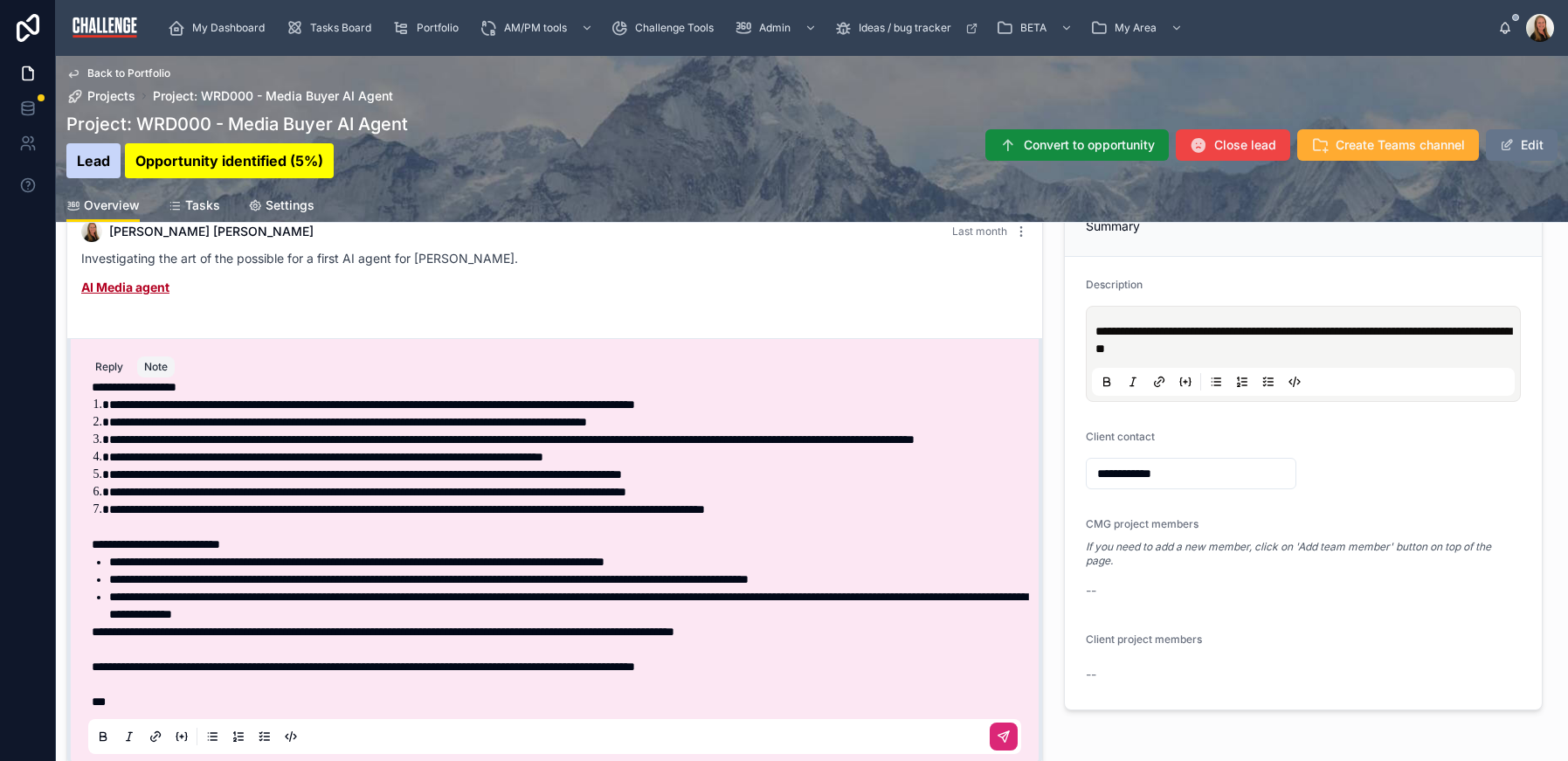
click at [996, 739] on icon at bounding box center [1003, 737] width 14 height 14
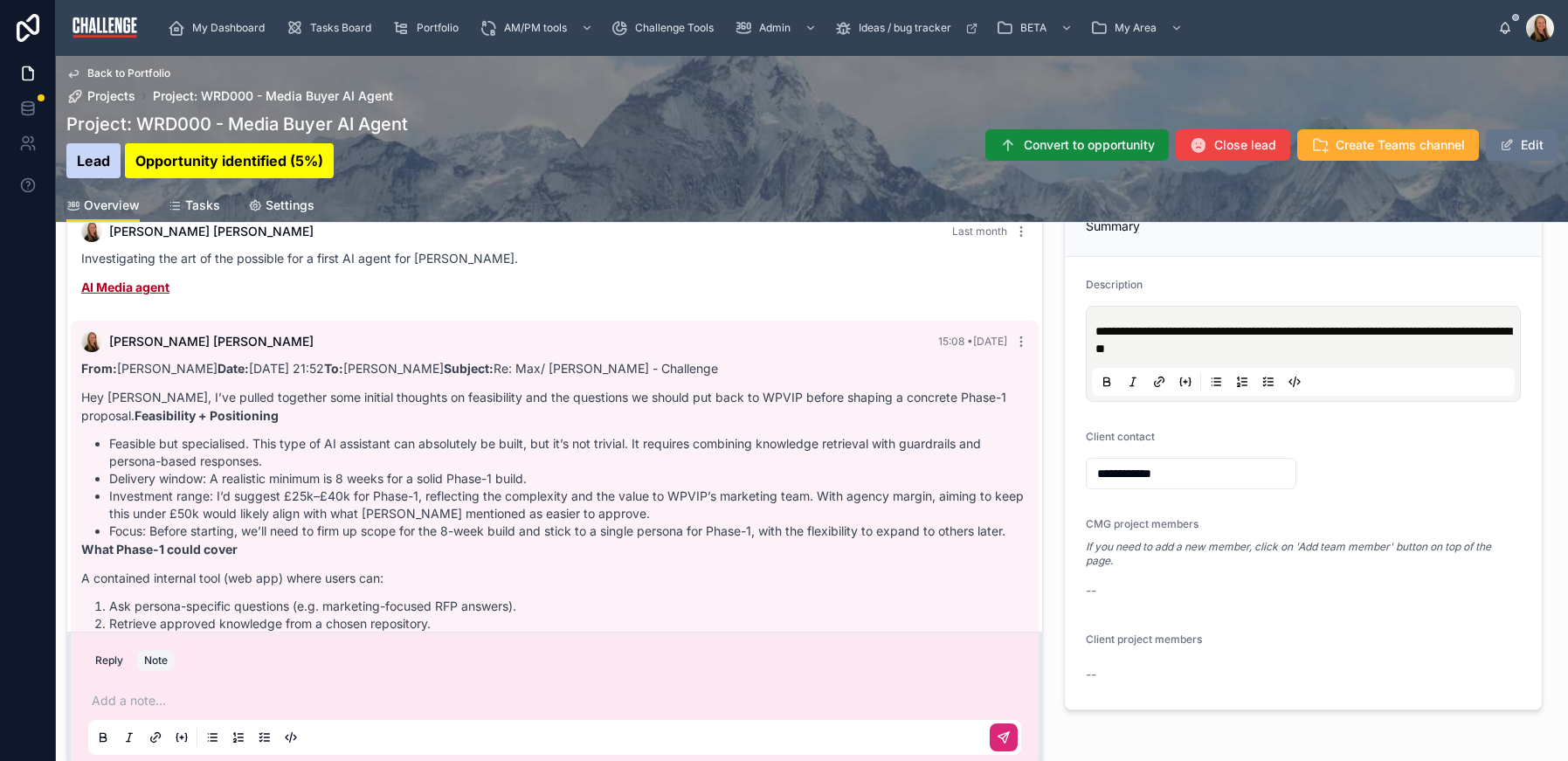
scroll to position [0, 0]
click at [861, 454] on li "Feasible but specialised. This type of AI assistant can absolutely be built, bu…" at bounding box center [568, 453] width 919 height 35
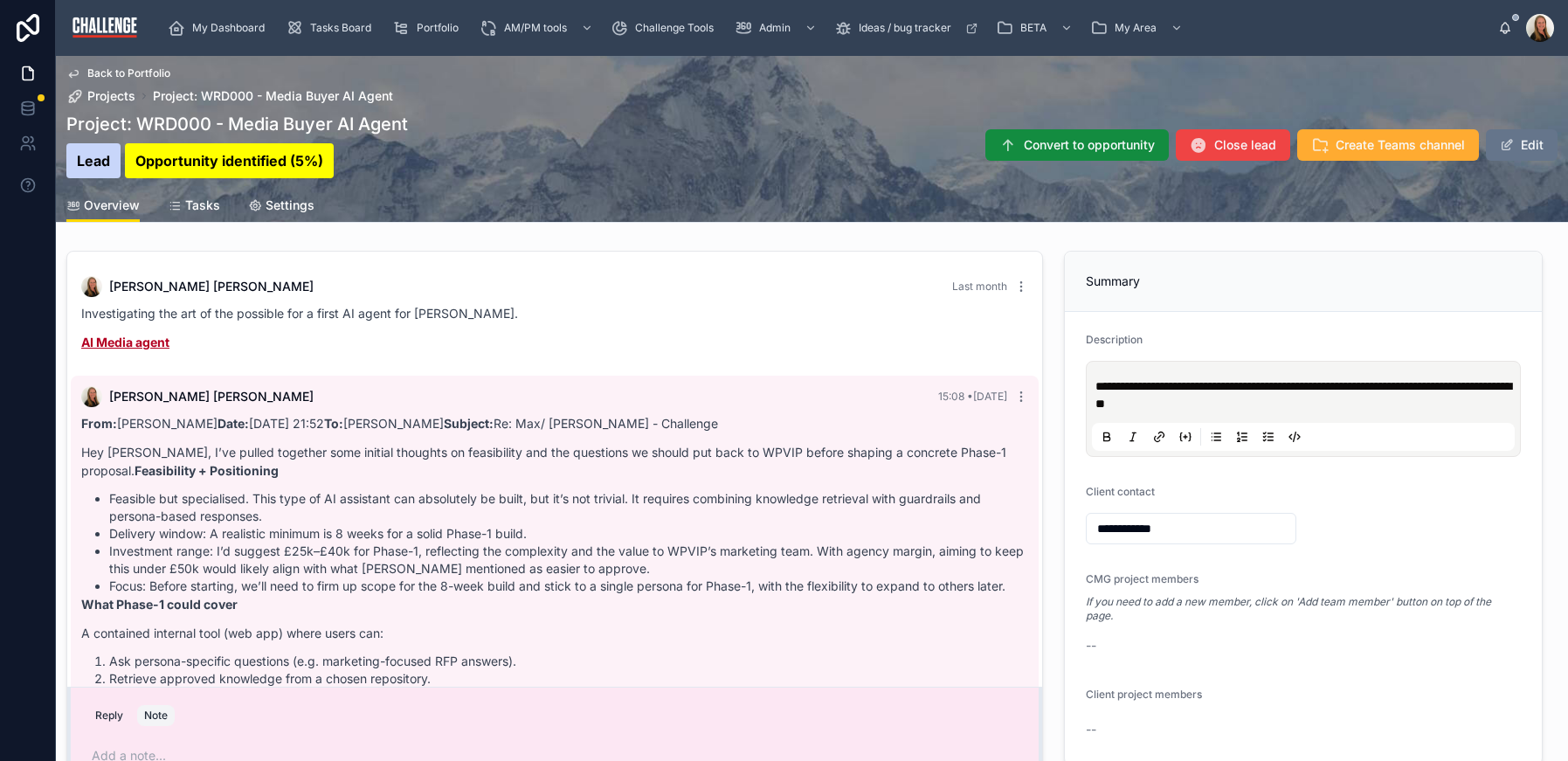
click at [659, 334] on p "AI Media agent" at bounding box center [554, 342] width 947 height 18
click at [673, 368] on div "[PERSON_NAME] Last month Investigating the art of the possible for a first AI a…" at bounding box center [554, 319] width 968 height 107
click at [122, 205] on span "Overview" at bounding box center [112, 205] width 56 height 17
click at [196, 209] on span "Tasks" at bounding box center [202, 205] width 35 height 17
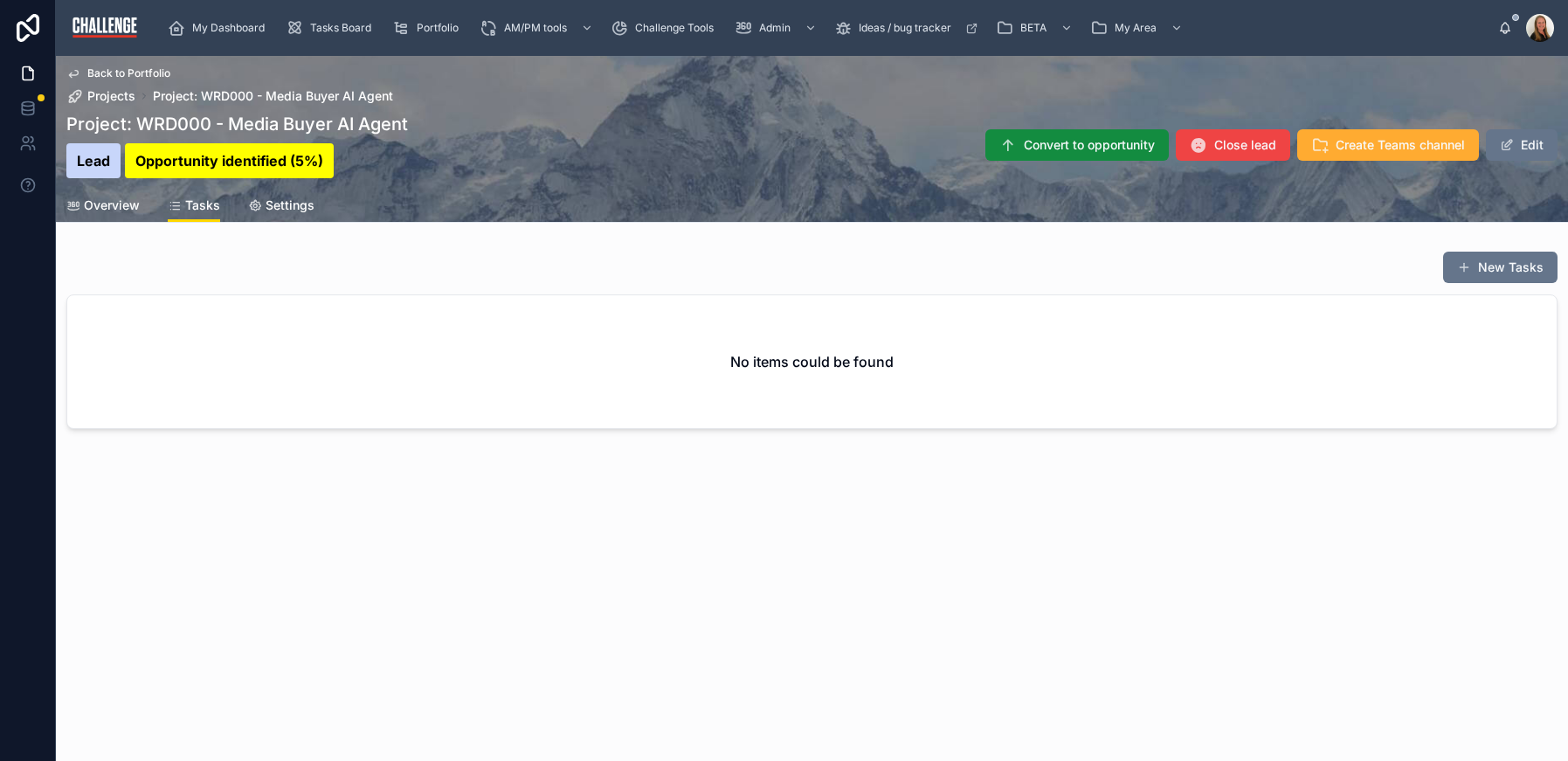
click at [102, 202] on span "Overview" at bounding box center [112, 205] width 56 height 17
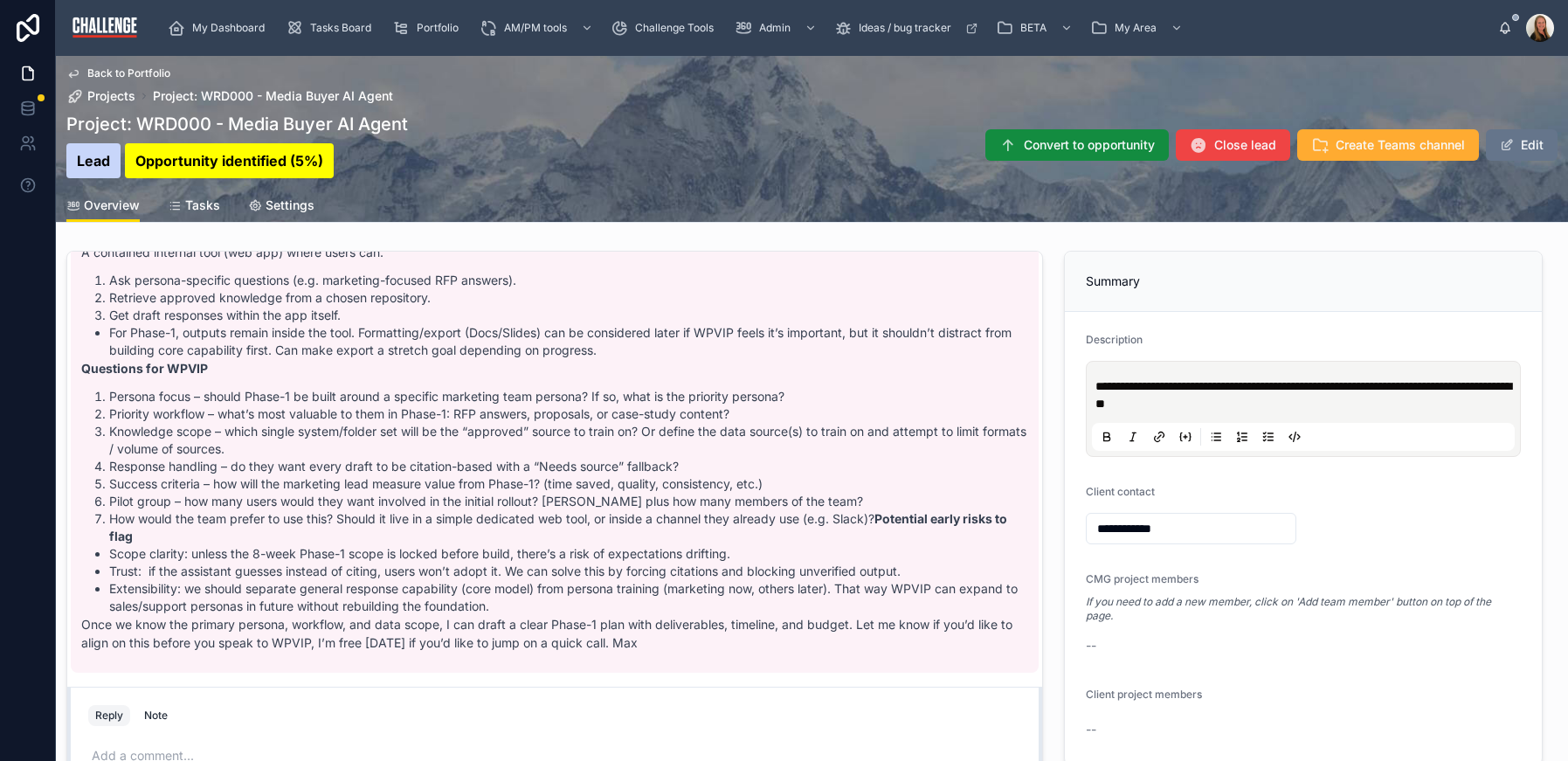
scroll to position [395, 0]
